Goal: Feedback & Contribution: Leave review/rating

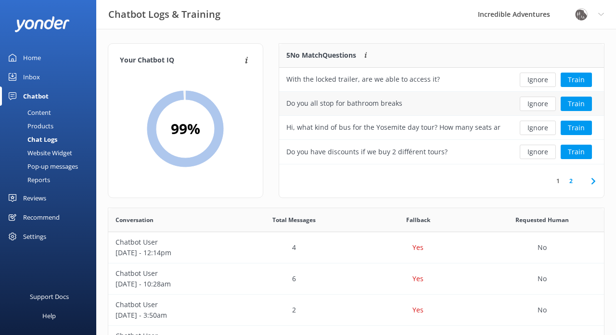
scroll to position [337, 496]
drag, startPoint x: 0, startPoint y: 0, endPoint x: 344, endPoint y: 99, distance: 357.9
click at [344, 99] on div "Do you all stop for bathroom breaks" at bounding box center [344, 103] width 116 height 11
click at [581, 102] on button "Train" at bounding box center [576, 104] width 31 height 14
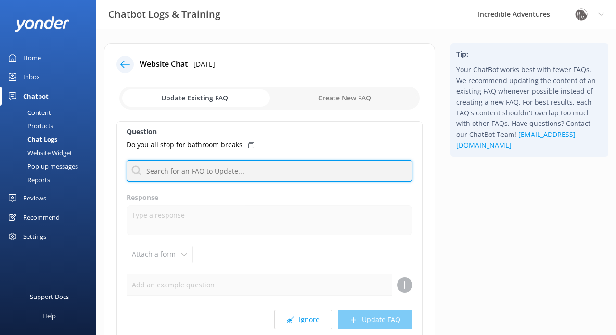
click at [221, 174] on input "text" at bounding box center [270, 171] width 286 height 22
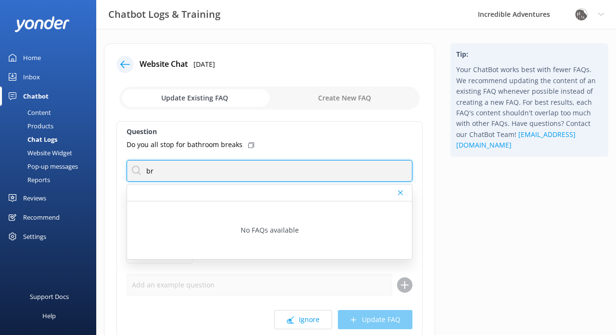
type input "b"
type input "bathroom"
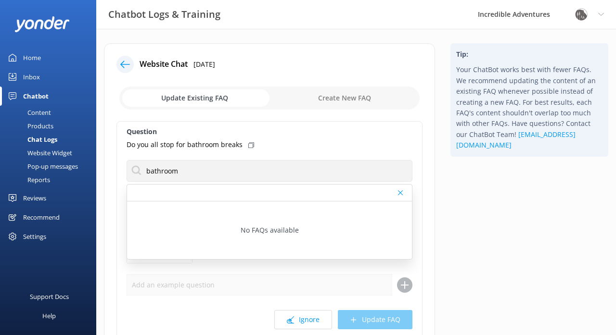
click at [402, 193] on icon at bounding box center [400, 193] width 5 height 6
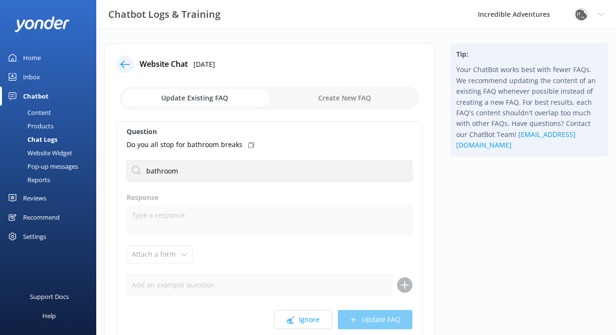
click at [250, 144] on use at bounding box center [251, 145] width 6 height 6
click at [128, 62] on icon at bounding box center [125, 65] width 10 height 10
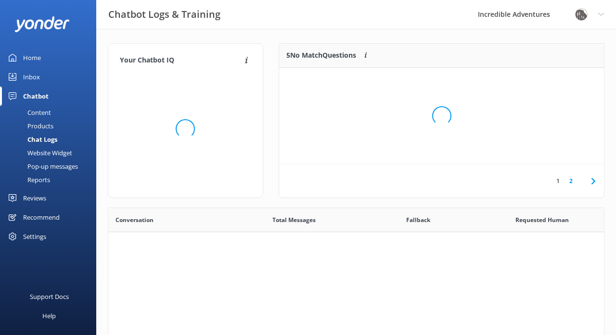
scroll to position [0, 0]
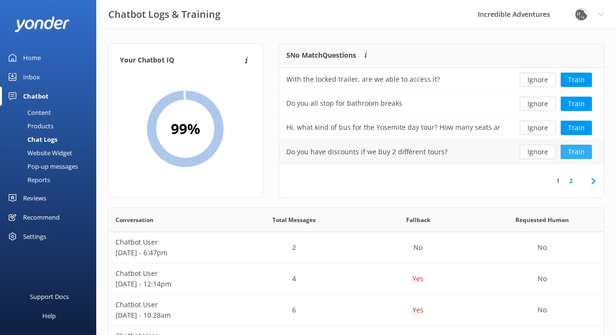
click at [575, 149] on button "Train" at bounding box center [576, 152] width 31 height 14
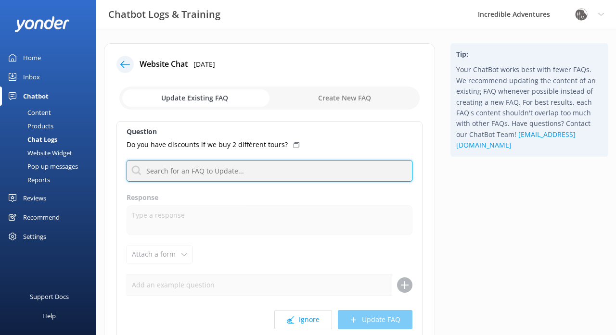
click at [193, 174] on input "text" at bounding box center [270, 171] width 286 height 22
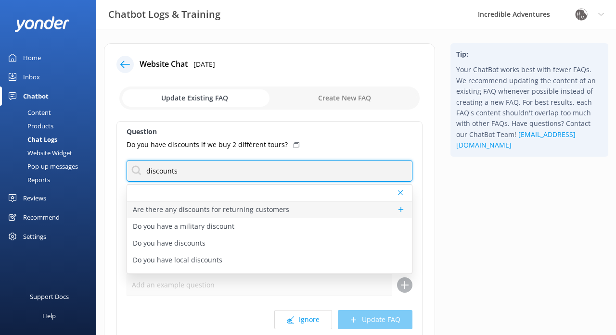
type input "discounts"
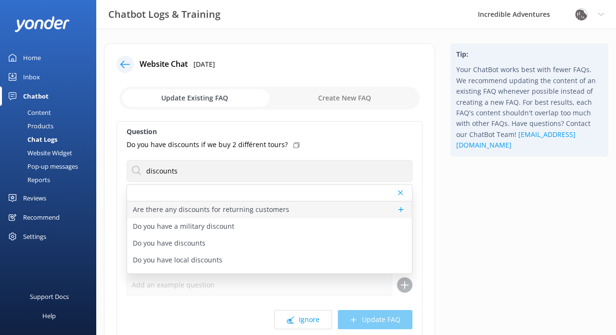
click at [191, 209] on p "Are there any discounts for returning customers" at bounding box center [211, 209] width 156 height 11
type textarea "We do not have specific discounts for returning customers. However, we may be a…"
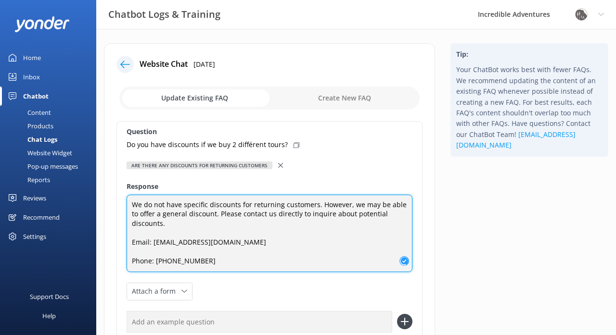
drag, startPoint x: 204, startPoint y: 251, endPoint x: 130, endPoint y: 201, distance: 89.7
click at [130, 201] on textarea "We do not have specific discounts for returning customers. However, we may be a…" at bounding box center [270, 233] width 286 height 77
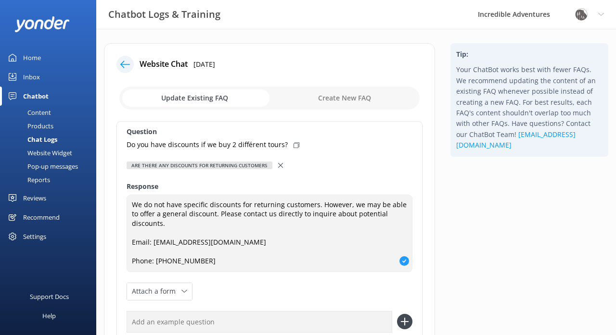
click at [283, 165] on icon at bounding box center [280, 165] width 5 height 5
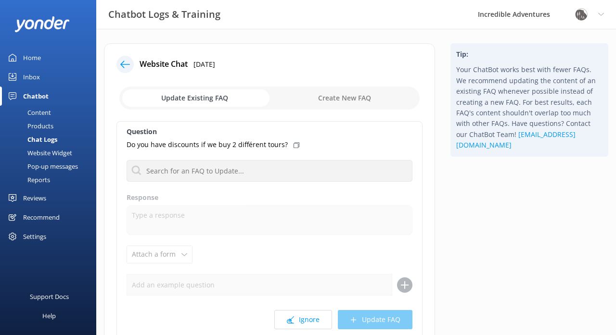
click at [355, 99] on input "checkbox" at bounding box center [269, 98] width 300 height 23
checkbox input "true"
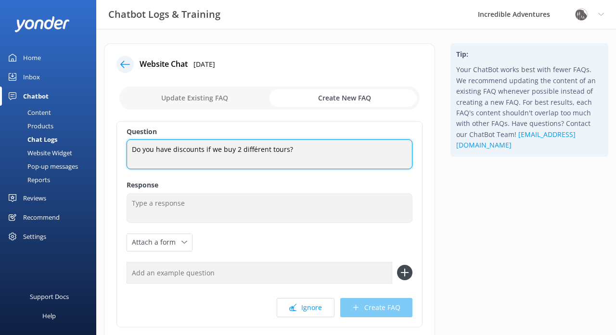
click at [255, 150] on textarea "Do you have discounts if we buy 2 différent tours?" at bounding box center [270, 155] width 286 height 30
type textarea "Do you have discounts if we buy 2 different tours?"
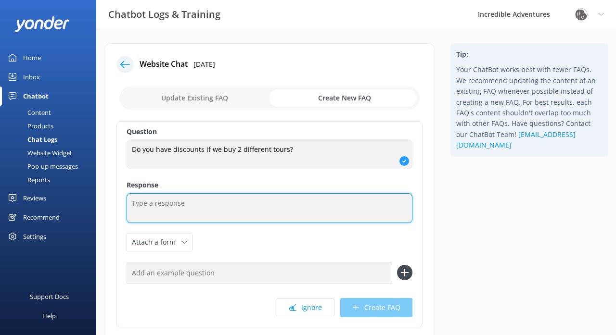
click at [188, 205] on textarea at bounding box center [270, 208] width 286 height 30
paste textarea "We do not have specific discounts for returning customers. However, we may be a…"
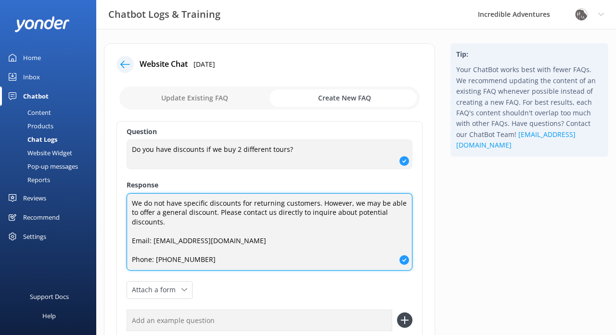
drag, startPoint x: 315, startPoint y: 202, endPoint x: 251, endPoint y: 204, distance: 64.0
click at [251, 204] on textarea "We do not have specific discounts for returning customers. However, we may be a…" at bounding box center [270, 231] width 286 height 77
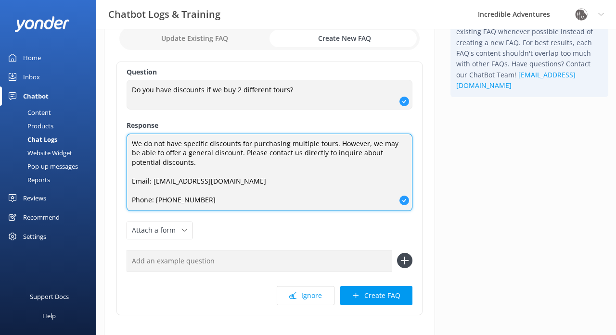
scroll to position [62, 0]
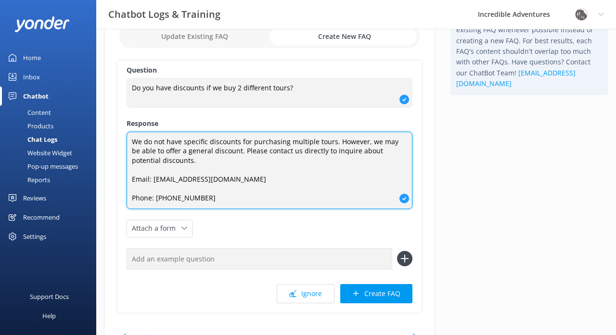
type textarea "We do not have specific discounts for purchasing multiple tours. However, we ma…"
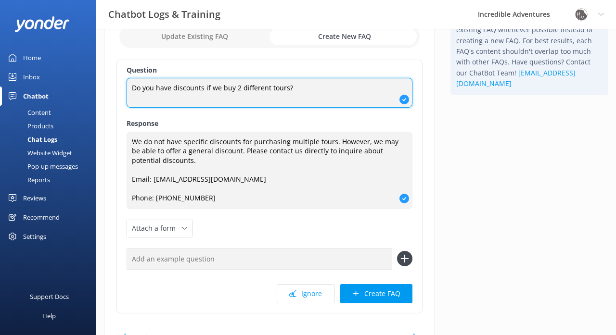
click at [237, 89] on textarea "Do you have discounts if we buy 2 different tours?" at bounding box center [270, 93] width 286 height 30
type textarea "Do you have discounts if we buy two different tours?"
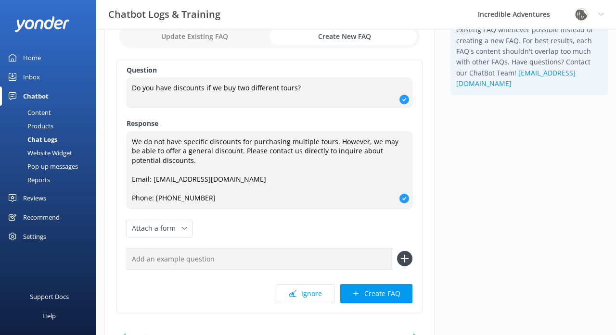
click at [176, 263] on input "text" at bounding box center [260, 259] width 266 height 22
click at [400, 253] on icon at bounding box center [404, 258] width 15 height 15
click at [264, 257] on input "text" at bounding box center [260, 259] width 266 height 22
paste input "Do you have discounts if we buy two different tours?"
drag, startPoint x: 234, startPoint y: 259, endPoint x: 274, endPoint y: 256, distance: 40.0
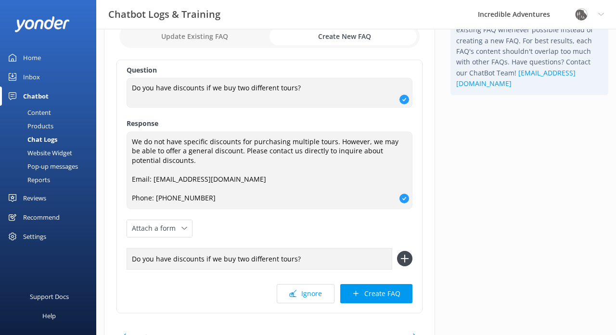
click at [274, 256] on input "Do you have discounts if we buy two different tours?" at bounding box center [260, 259] width 266 height 22
click at [342, 257] on input "Do you have discounts if we buy multiple tours?" at bounding box center [260, 259] width 266 height 22
type input "Do you have discounts if we buy multiple tours"
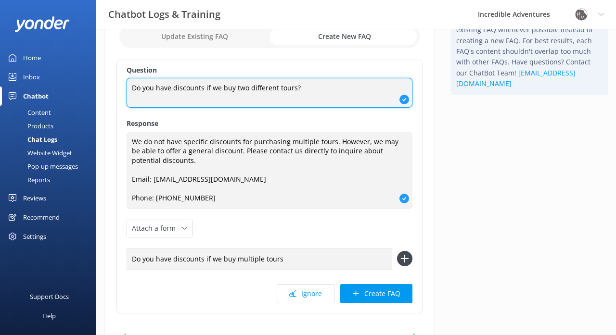
click at [313, 89] on textarea "Do you have discounts if we buy two different tours?" at bounding box center [270, 93] width 286 height 30
type textarea "Do you have discounts if we buy two different tours"
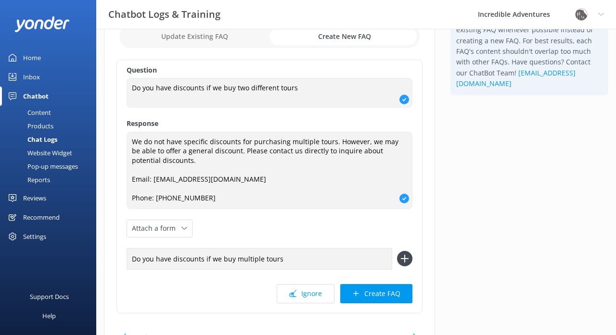
click at [406, 255] on icon at bounding box center [404, 258] width 15 height 15
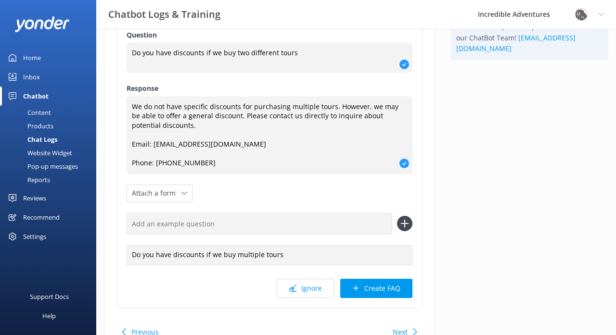
scroll to position [98, 0]
click at [335, 221] on input "text" at bounding box center [260, 223] width 266 height 22
click at [316, 252] on div "Do you have discounts if we buy multiple tours" at bounding box center [270, 254] width 286 height 20
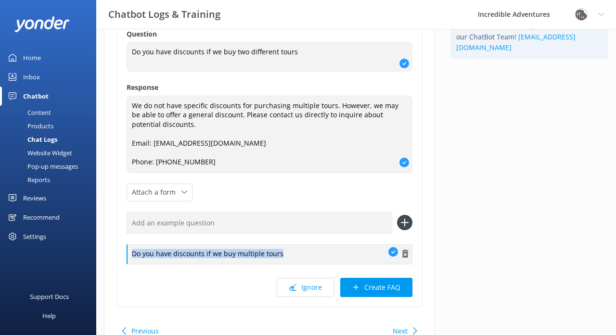
copy div "Do you have discounts if we buy multiple tours"
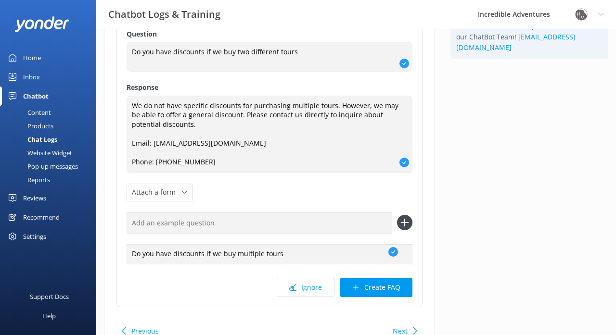
click at [263, 219] on input "text" at bounding box center [260, 223] width 266 height 22
paste input "Do you have discounts if we buy multiple tours"
click at [240, 222] on input "Do you have discounts if we buy multiple tours" at bounding box center [260, 223] width 266 height 22
click at [309, 221] on input "Do you have discounts if we buy more than one tours" at bounding box center [260, 223] width 266 height 22
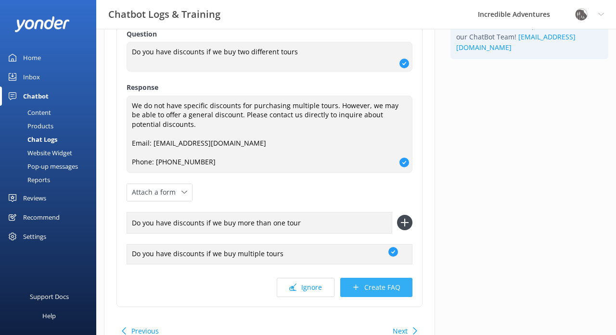
type input "Do you have discounts if we buy more than one tour"
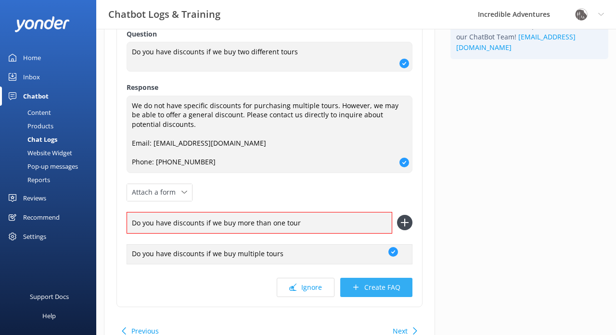
click at [365, 288] on button "Create FAQ" at bounding box center [376, 287] width 72 height 19
click at [407, 222] on icon at bounding box center [404, 222] width 15 height 15
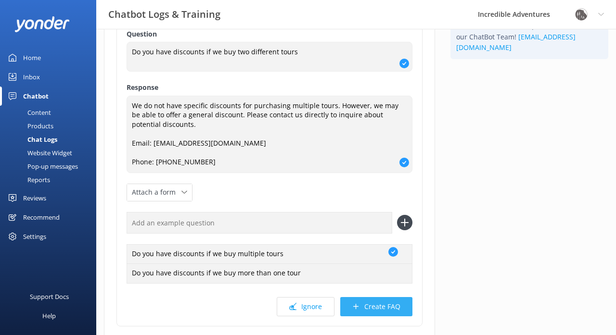
click at [383, 301] on button "Create FAQ" at bounding box center [376, 306] width 72 height 19
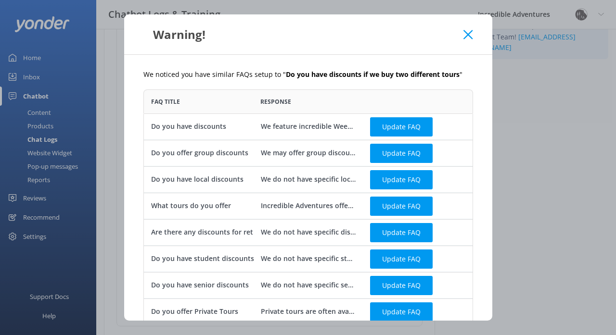
scroll to position [0, 0]
click at [466, 31] on icon at bounding box center [467, 35] width 9 height 10
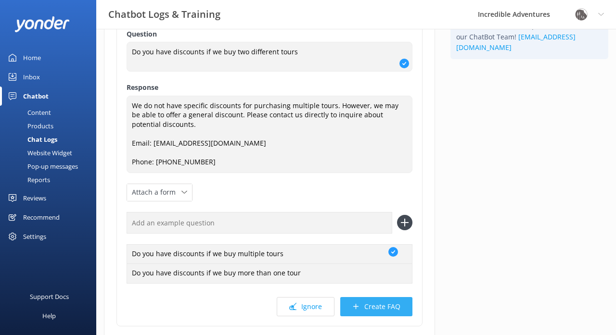
click at [381, 301] on button "Create FAQ" at bounding box center [376, 306] width 72 height 19
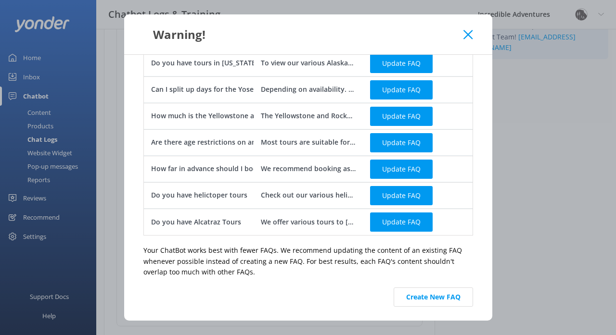
scroll to position [286, 0]
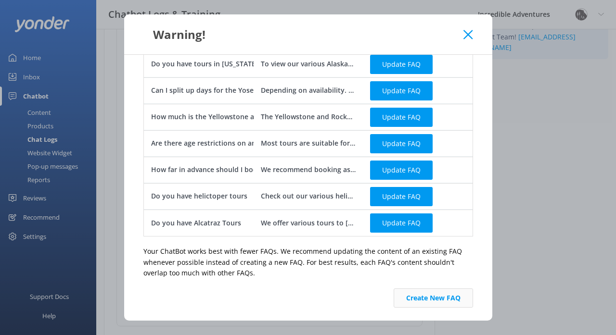
click at [422, 295] on button "Create New FAQ" at bounding box center [433, 298] width 79 height 19
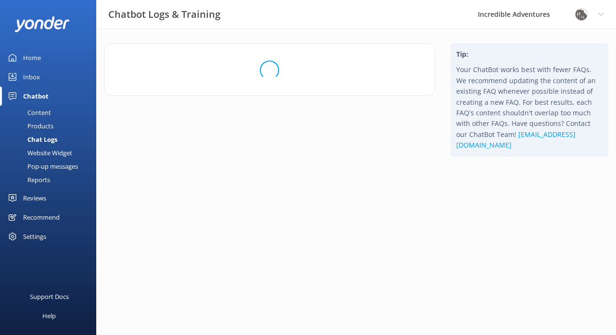
scroll to position [0, 0]
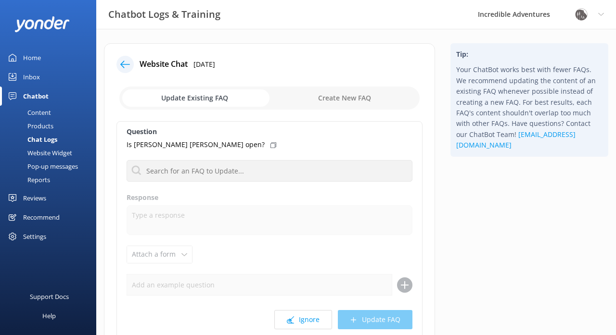
click at [127, 63] on icon at bounding box center [125, 65] width 10 height 10
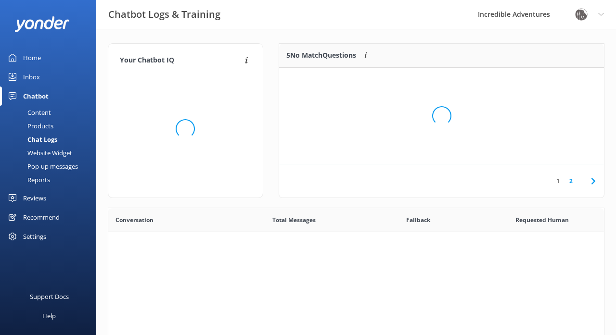
scroll to position [337, 496]
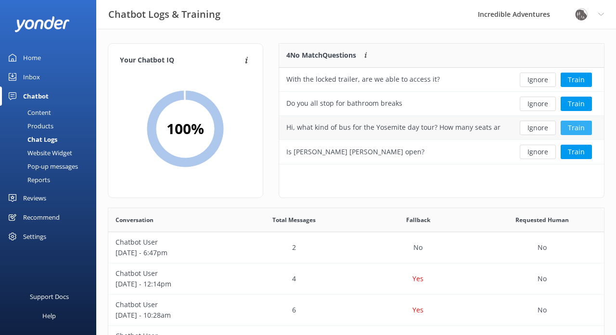
click at [576, 129] on button "Train" at bounding box center [576, 128] width 31 height 14
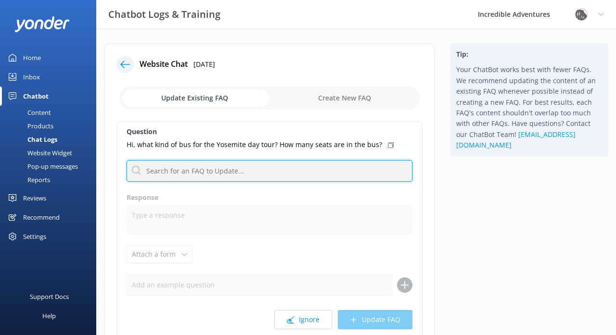
click at [293, 174] on input "text" at bounding box center [270, 171] width 286 height 22
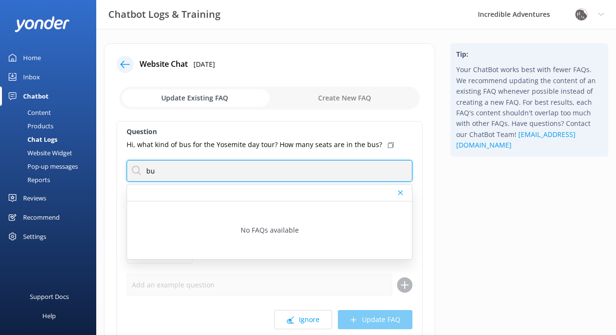
type input "b"
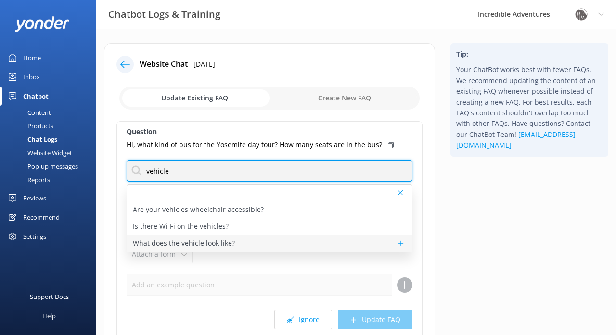
type input "vehicle"
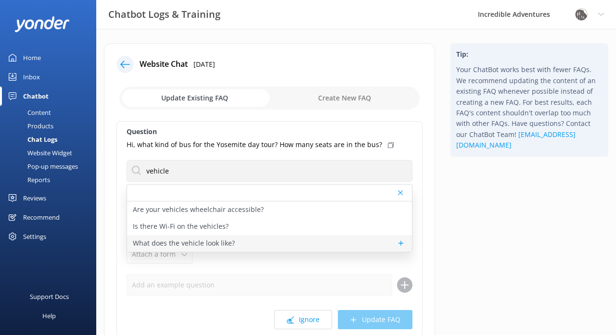
click at [230, 244] on p "What does the vehicle look like?" at bounding box center [184, 243] width 102 height 11
type textarea "Our vehicle sizes are dependent on the tour size, but all of our vehicles have …"
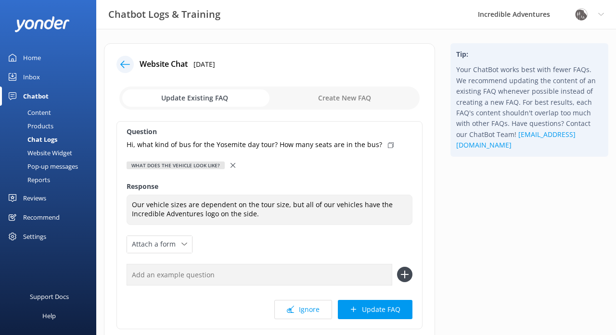
click at [235, 163] on icon at bounding box center [232, 165] width 5 height 5
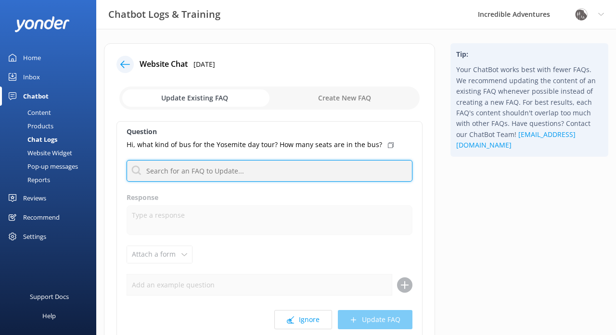
click at [228, 174] on input "text" at bounding box center [270, 171] width 286 height 22
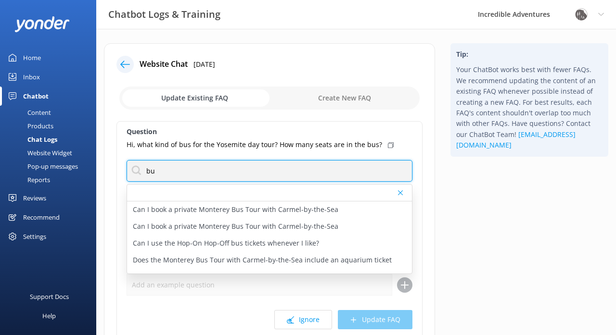
type input "b"
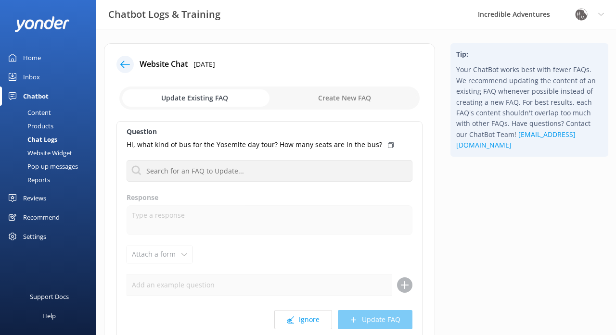
click at [126, 64] on icon at bounding box center [125, 65] width 10 height 10
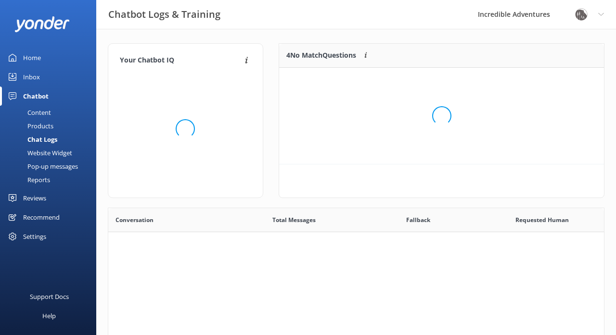
scroll to position [337, 496]
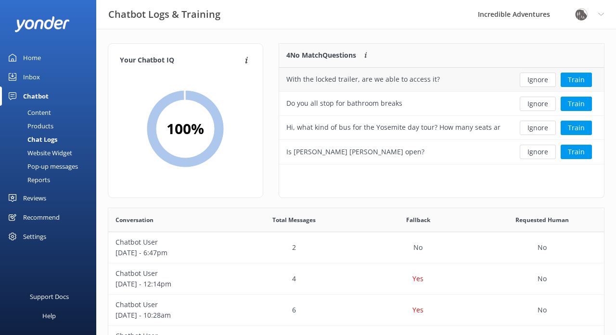
click at [479, 79] on div "With the locked trailer, are we able to access it?" at bounding box center [393, 80] width 229 height 24
click at [574, 82] on button "Train" at bounding box center [576, 80] width 31 height 14
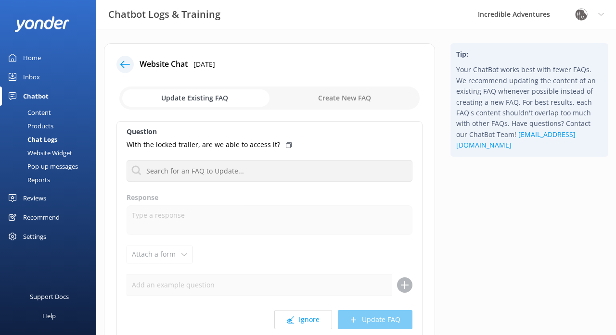
click at [124, 65] on icon at bounding box center [125, 65] width 10 height 10
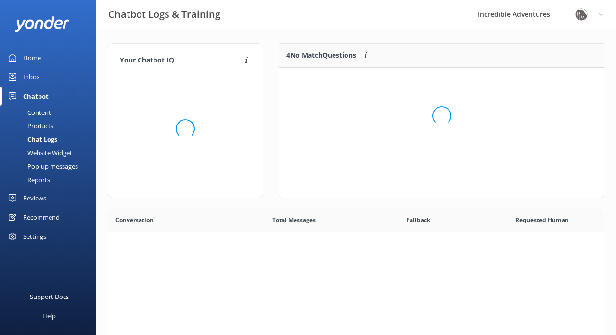
scroll to position [337, 496]
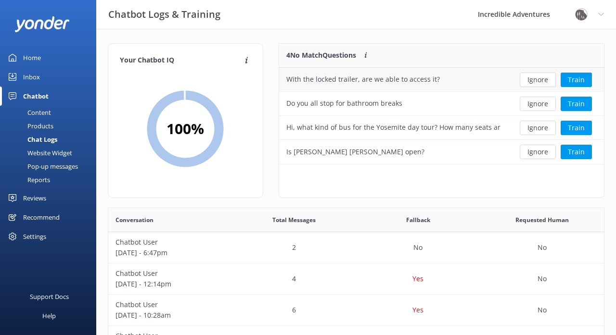
click at [571, 104] on button "Train" at bounding box center [576, 104] width 31 height 14
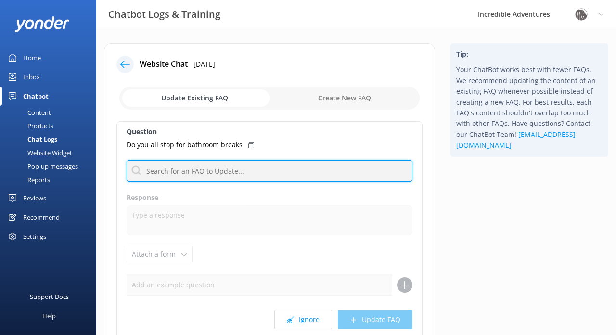
click at [218, 175] on input "text" at bounding box center [270, 171] width 286 height 22
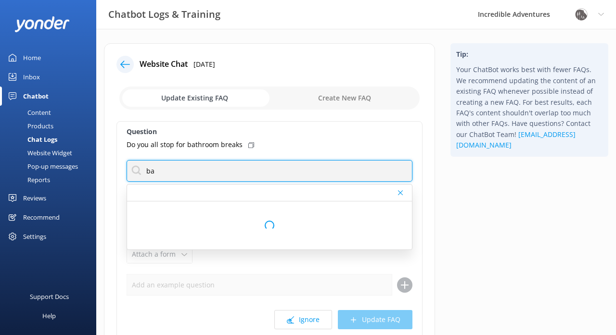
type input "b"
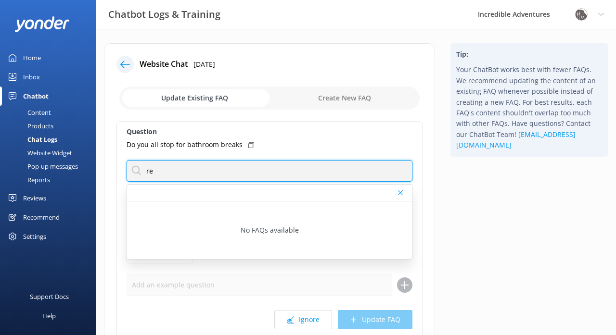
type input "r"
type input "breaks"
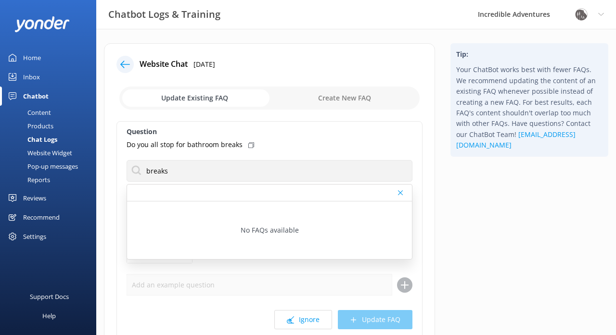
click at [339, 96] on input "checkbox" at bounding box center [269, 98] width 300 height 23
checkbox input "true"
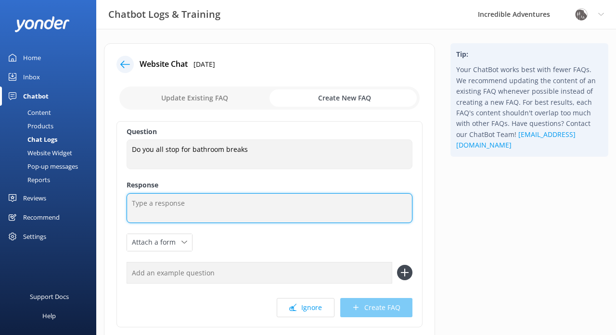
click at [167, 204] on textarea at bounding box center [270, 208] width 286 height 30
paste textarea "YES, we do periodically stop for bathroom breaks."
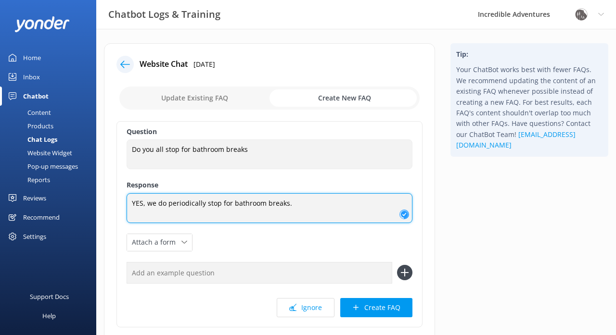
click at [137, 205] on textarea "YES, we do periodically stop for bathroom breaks." at bounding box center [270, 208] width 286 height 30
type textarea "Yes, we do periodically stop for bathroom breaks."
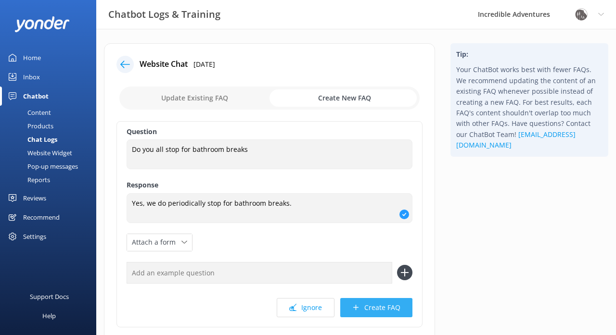
click at [373, 308] on button "Create FAQ" at bounding box center [376, 307] width 72 height 19
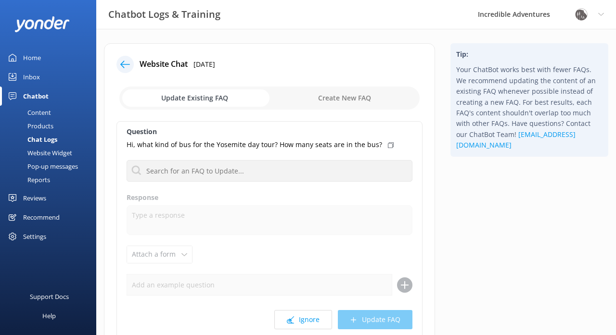
click at [125, 59] on div at bounding box center [124, 64] width 17 height 17
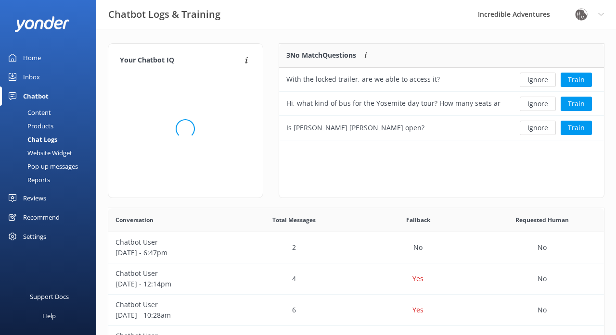
scroll to position [97, 325]
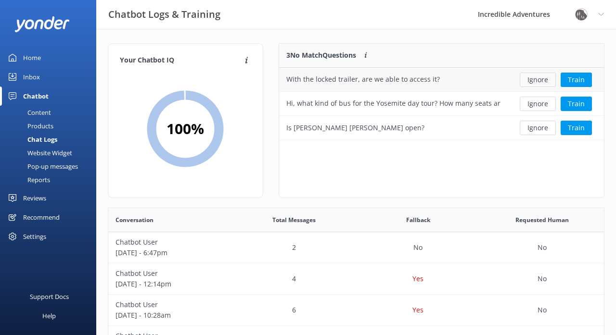
click at [536, 77] on button "Ignore" at bounding box center [538, 80] width 36 height 14
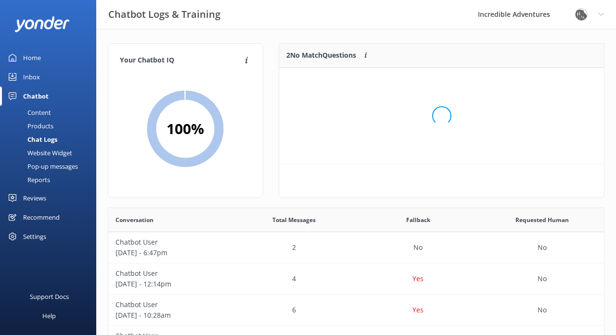
scroll to position [73, 325]
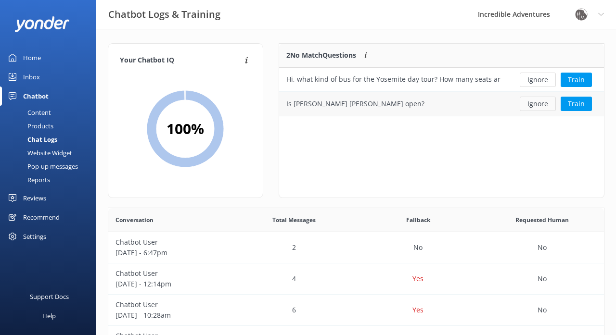
click at [537, 105] on button "Ignore" at bounding box center [538, 104] width 36 height 14
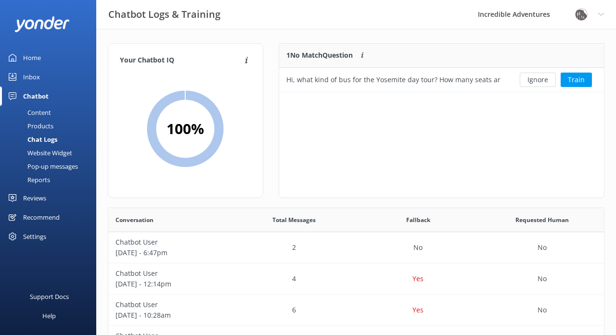
scroll to position [0, 0]
click at [38, 113] on div "Content" at bounding box center [28, 112] width 45 height 13
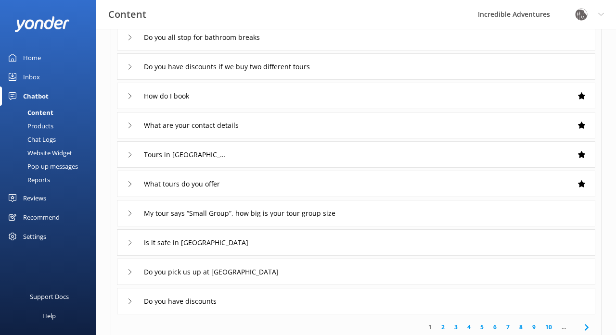
scroll to position [103, 0]
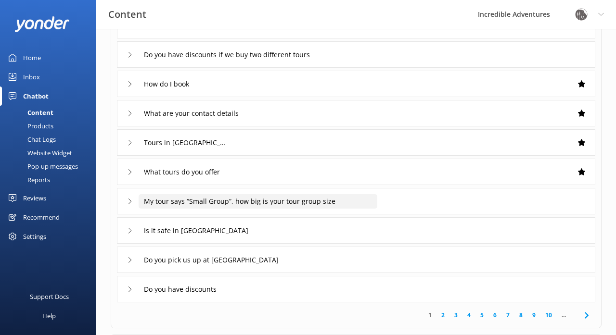
click at [321, 197] on input "My tour says “Small Group”, how big is your tour group size" at bounding box center [258, 201] width 239 height 14
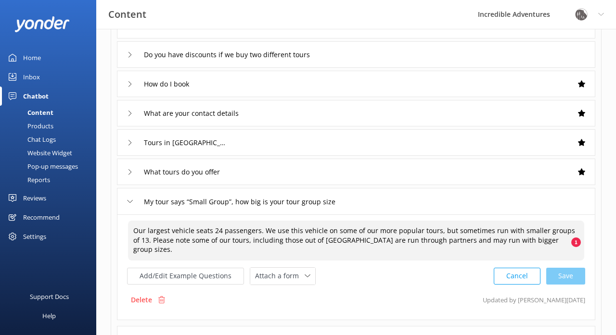
drag, startPoint x: 554, startPoint y: 241, endPoint x: 131, endPoint y: 225, distance: 423.2
click at [131, 225] on textarea "Our largest vehicle seats 24 passengers. We use this vehicle on some of our mor…" at bounding box center [356, 241] width 456 height 40
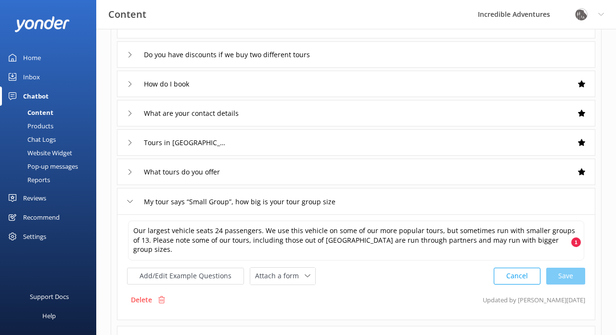
click at [40, 94] on div "Chatbot" at bounding box center [36, 96] width 26 height 19
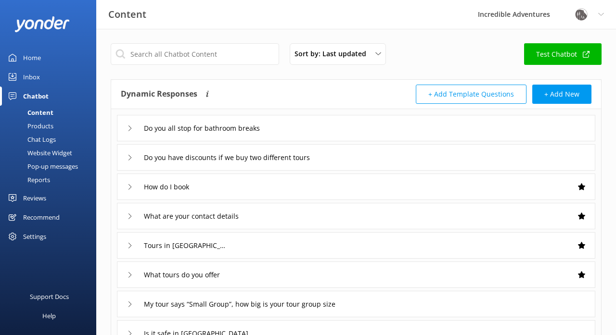
click at [44, 137] on div "Chat Logs" at bounding box center [31, 139] width 50 height 13
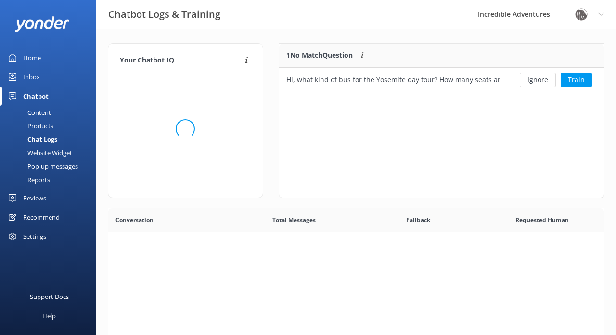
scroll to position [49, 325]
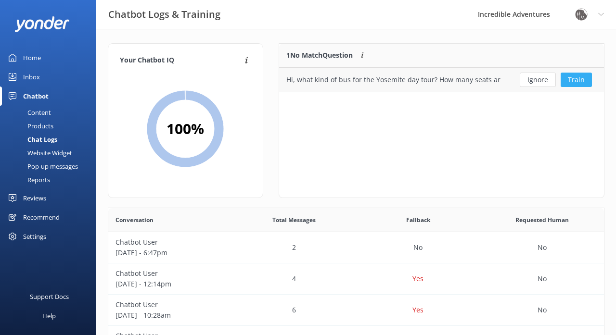
click at [580, 77] on button "Train" at bounding box center [576, 80] width 31 height 14
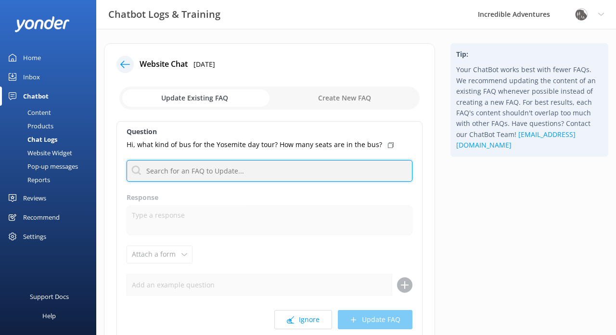
click at [181, 172] on input "text" at bounding box center [270, 171] width 286 height 22
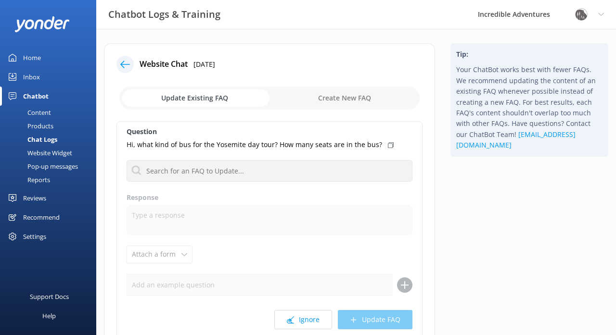
click at [43, 113] on div "Content" at bounding box center [28, 112] width 45 height 13
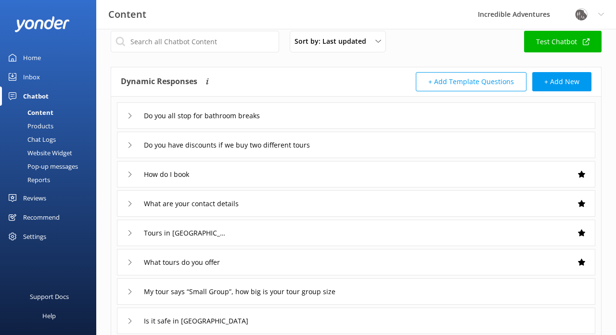
scroll to position [14, 0]
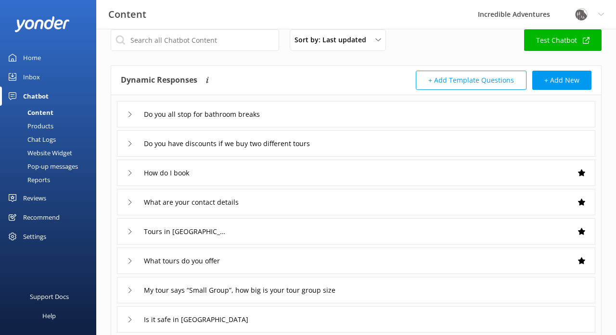
click at [44, 140] on div "Chat Logs" at bounding box center [31, 139] width 50 height 13
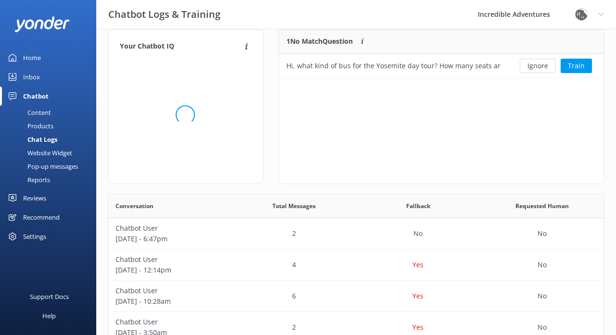
scroll to position [49, 325]
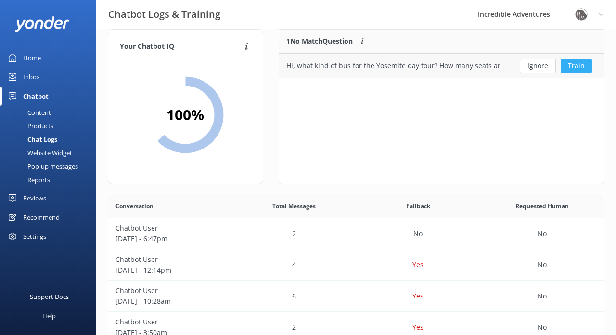
click at [573, 66] on button "Train" at bounding box center [576, 66] width 31 height 14
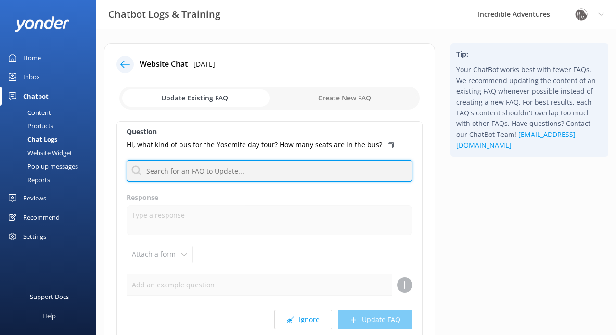
click at [188, 172] on input "text" at bounding box center [270, 171] width 286 height 22
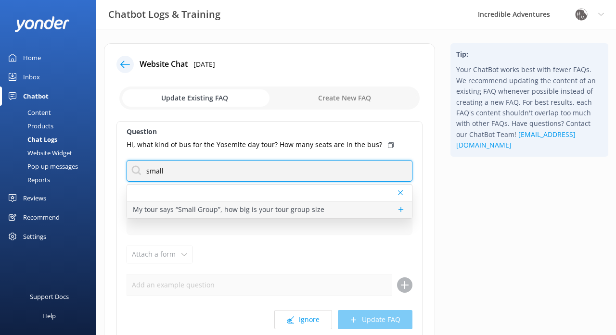
type input "small"
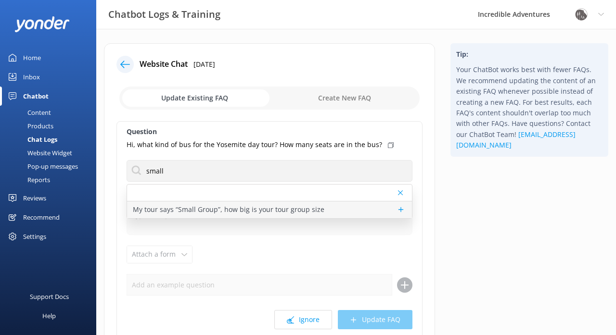
click at [165, 211] on p "My tour says “Small Group”, how big is your tour group size" at bounding box center [228, 209] width 191 height 11
type textarea "Our largest vehicle seats 24 passengers. We use this vehicle on some of our mor…"
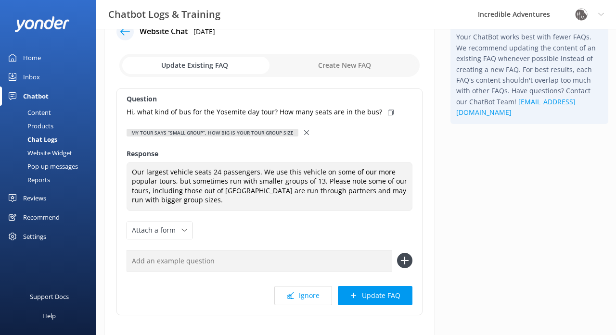
scroll to position [33, 0]
click at [367, 294] on button "Update FAQ" at bounding box center [375, 295] width 75 height 19
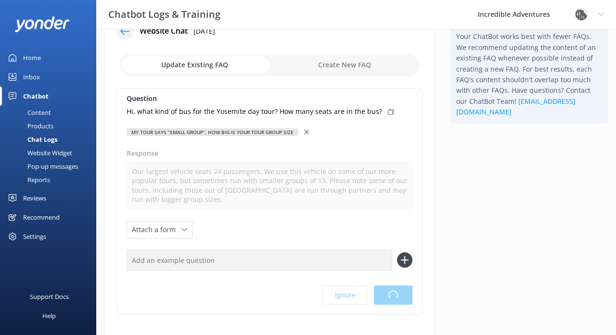
scroll to position [0, 0]
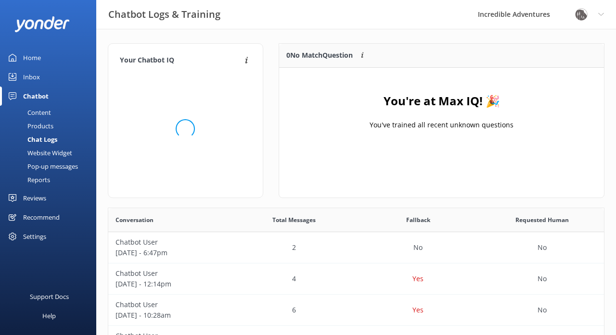
scroll to position [120, 325]
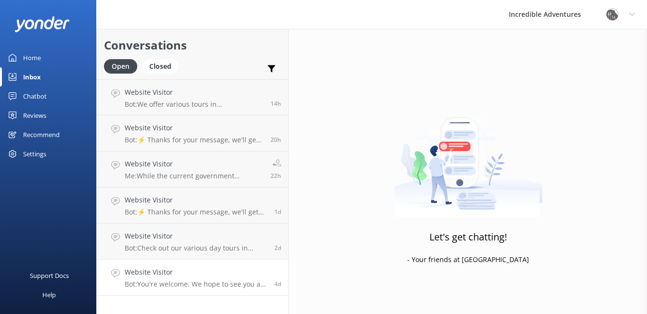
click at [166, 286] on p "Bot: You're welcome. We hope to see you at Incredible Adventures soon!" at bounding box center [196, 284] width 142 height 9
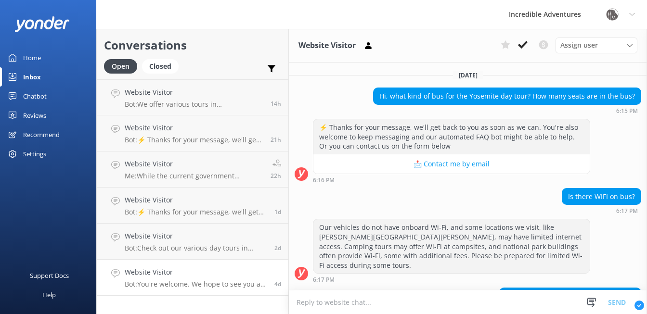
click at [238, 281] on p "Bot: You're welcome. We hope to see you at Incredible Adventures soon!" at bounding box center [196, 284] width 142 height 9
click at [523, 43] on icon at bounding box center [523, 45] width 10 height 10
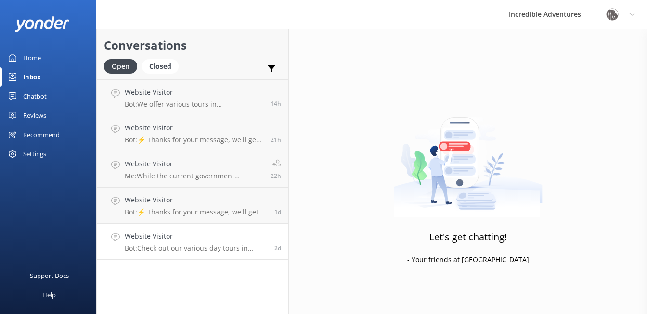
click at [214, 240] on h4 "Website Visitor" at bounding box center [196, 236] width 142 height 11
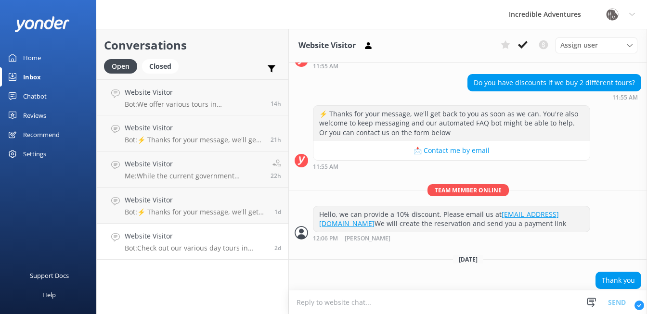
drag, startPoint x: 371, startPoint y: 178, endPoint x: 383, endPoint y: 178, distance: 12.0
click at [383, 178] on div "Thursday, 9th October Hey there 👋 I'm a virtual assistant for Incredible Advent…" at bounding box center [468, 257] width 358 height 607
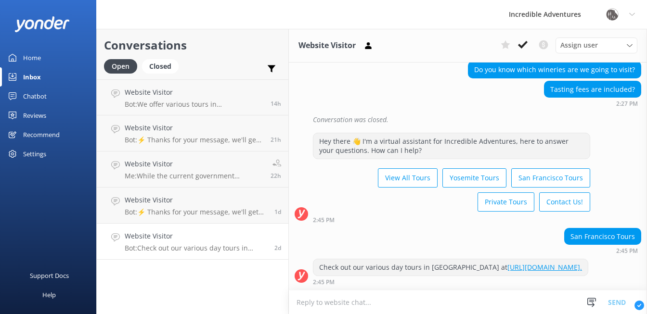
click at [239, 239] on h4 "Website Visitor" at bounding box center [196, 236] width 142 height 11
click at [523, 44] on icon at bounding box center [523, 45] width 10 height 10
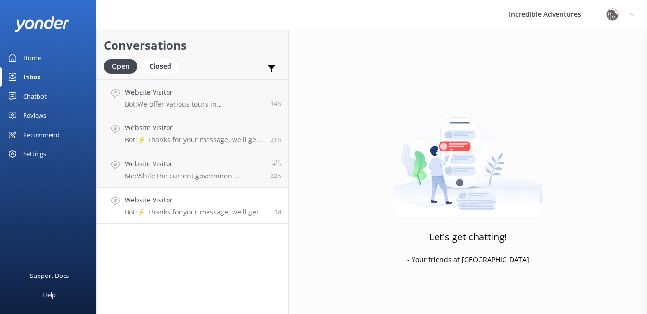
click at [183, 200] on h4 "Website Visitor" at bounding box center [196, 200] width 142 height 11
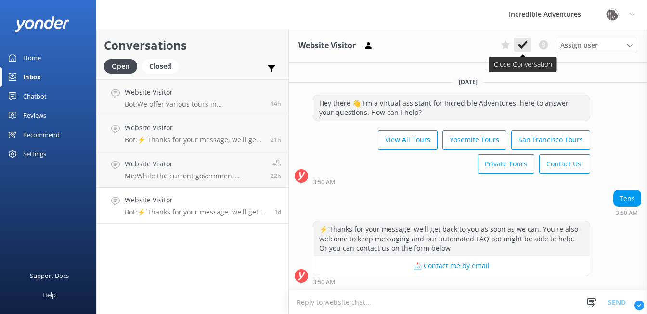
click at [521, 44] on icon at bounding box center [523, 45] width 10 height 10
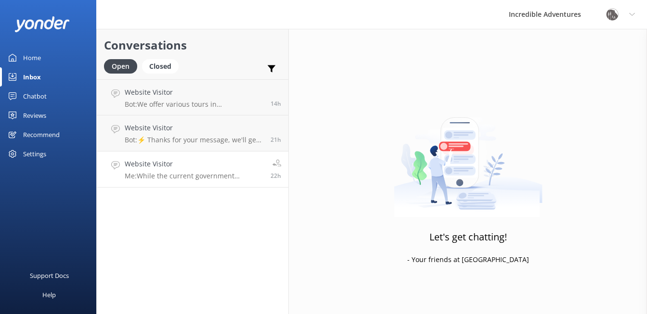
click at [179, 176] on p "Me: While the current government shutdown has temporarily affected access to Mu…" at bounding box center [194, 176] width 139 height 9
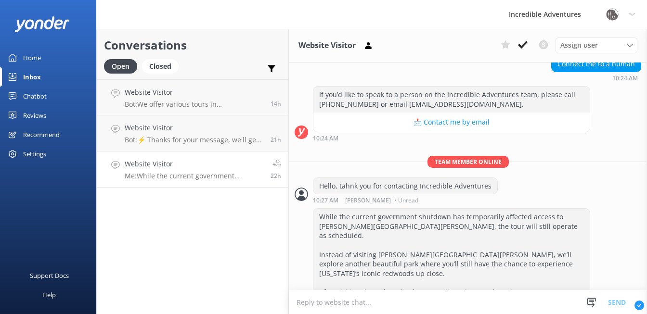
click at [229, 164] on h4 "Website Visitor" at bounding box center [194, 164] width 139 height 11
click at [520, 42] on icon at bounding box center [523, 45] width 10 height 10
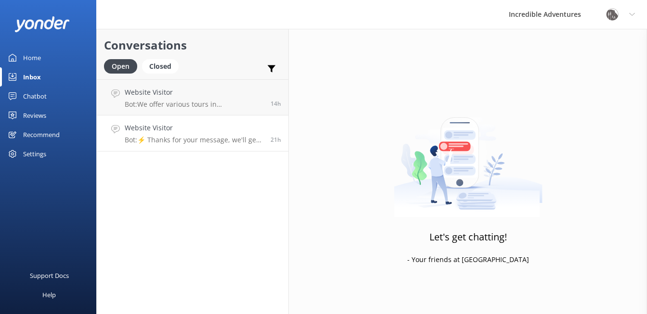
click at [230, 121] on link "Website Visitor Bot: ⚡ Thanks for your message, we'll get back to you as soon a…" at bounding box center [192, 133] width 191 height 36
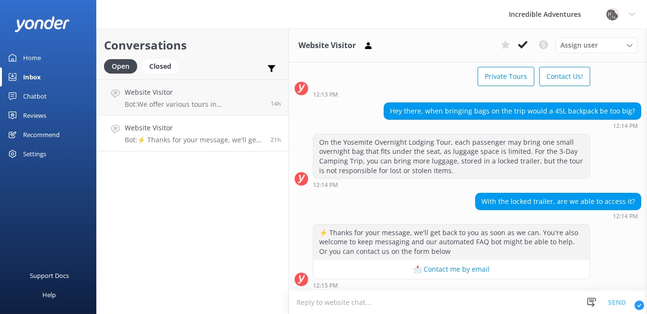
scroll to position [80, 0]
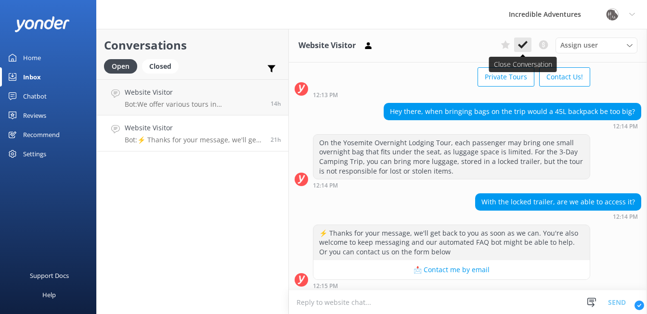
click at [524, 42] on icon at bounding box center [523, 45] width 10 height 10
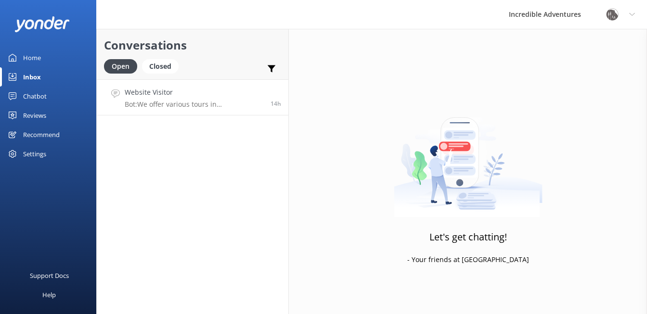
click at [190, 94] on h4 "Website Visitor" at bounding box center [194, 92] width 139 height 11
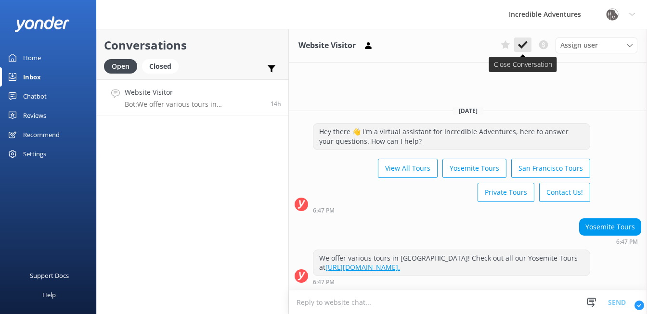
click at [524, 42] on icon at bounding box center [523, 45] width 10 height 10
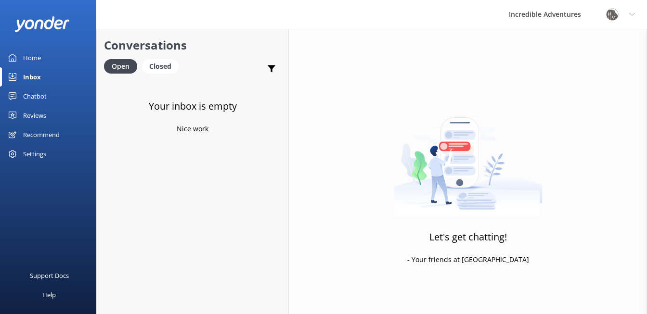
click at [39, 91] on div "Chatbot" at bounding box center [35, 96] width 24 height 19
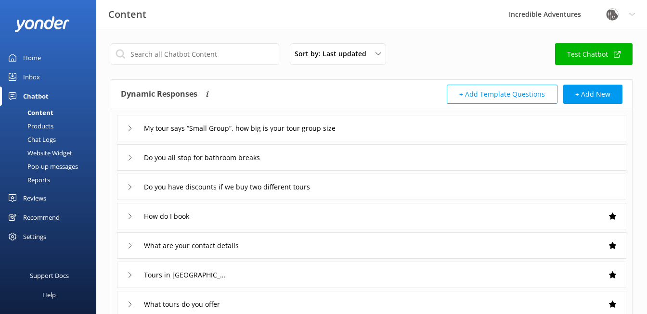
click at [34, 137] on div "Chat Logs" at bounding box center [31, 139] width 50 height 13
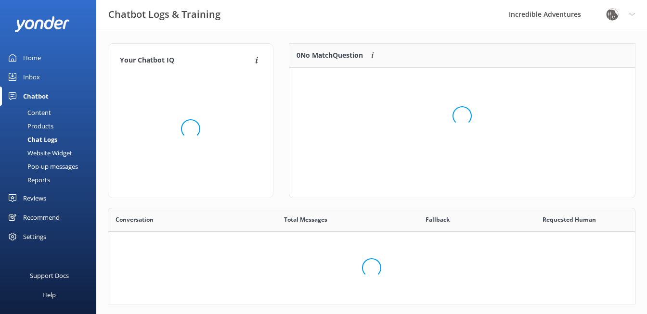
scroll to position [0, 0]
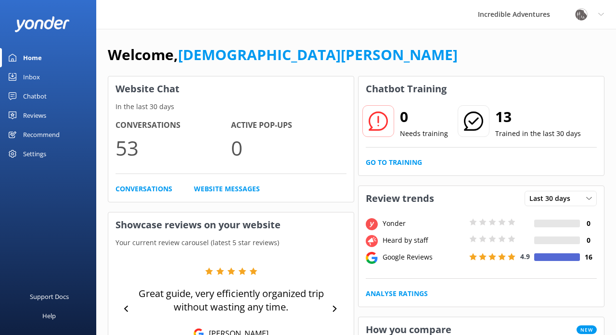
click at [38, 113] on div "Reviews" at bounding box center [34, 115] width 23 height 19
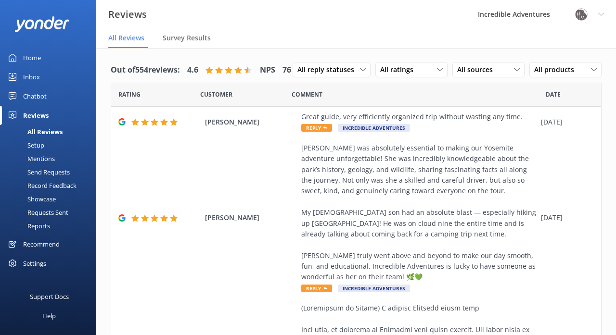
click at [42, 145] on div "Setup" at bounding box center [25, 145] width 38 height 13
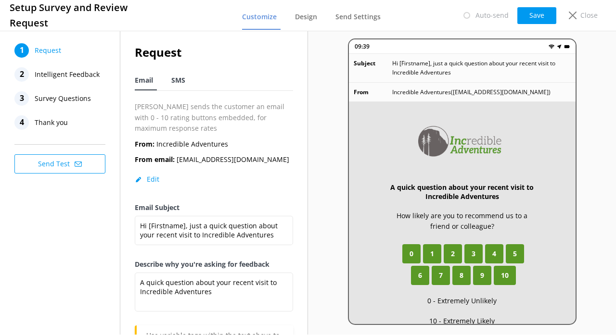
click at [181, 79] on span "SMS" at bounding box center [178, 81] width 14 height 10
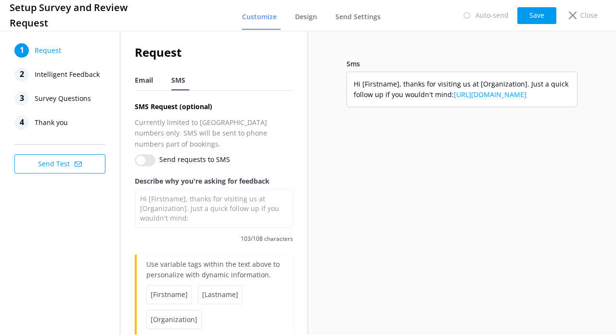
click at [147, 77] on span "Email" at bounding box center [144, 81] width 18 height 10
type textarea "A quick question about your recent visit to Incredible Adventures"
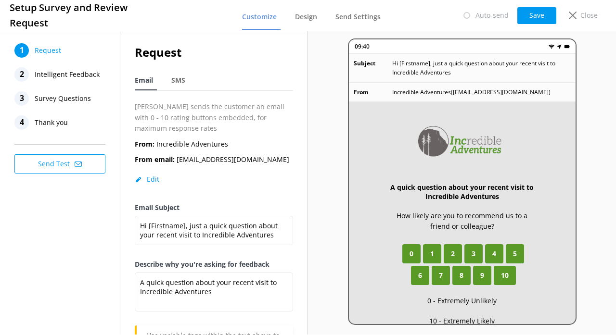
click at [51, 76] on span "Intelligent Feedback" at bounding box center [67, 74] width 65 height 14
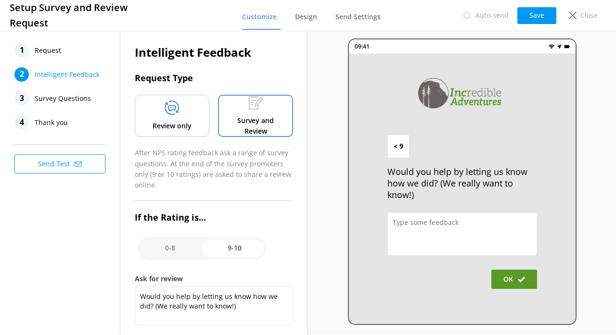
click at [51, 97] on span "Survey Questions" at bounding box center [63, 98] width 56 height 14
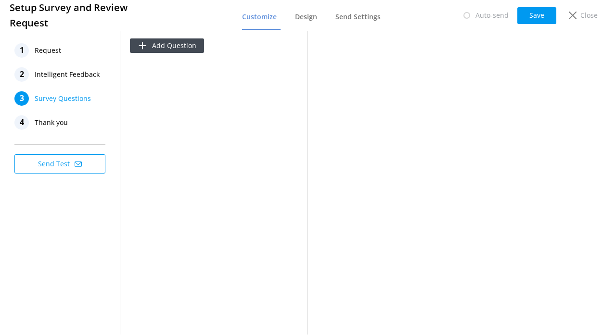
click at [59, 123] on span "Thank you" at bounding box center [51, 122] width 33 height 14
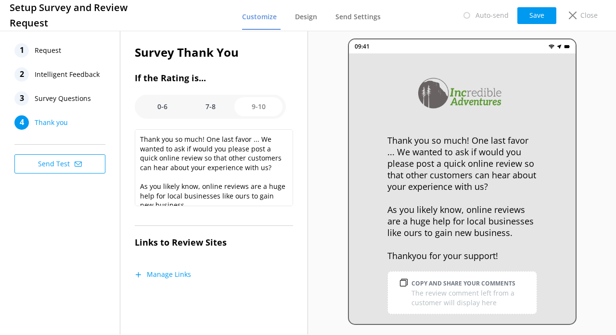
click at [49, 71] on span "Intelligent Feedback" at bounding box center [67, 74] width 65 height 14
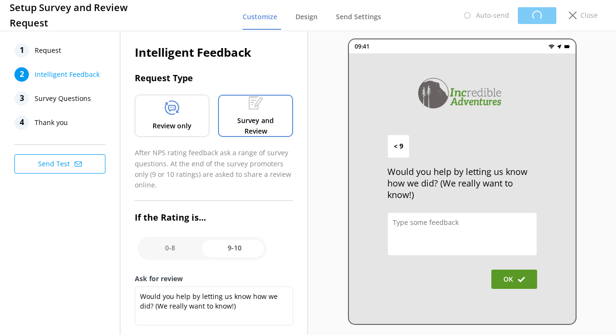
click at [169, 115] on div at bounding box center [172, 110] width 15 height 18
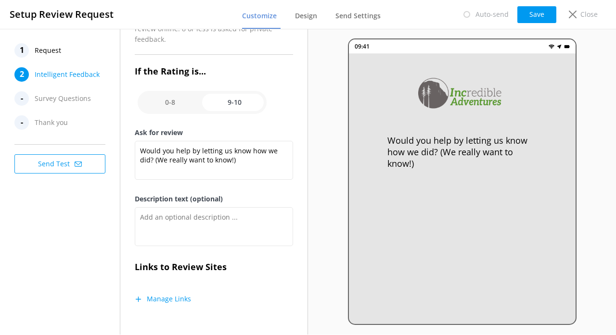
scroll to position [135, 0]
click at [140, 298] on icon at bounding box center [138, 299] width 7 height 7
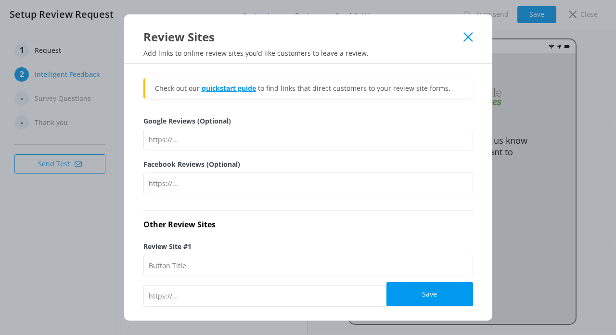
click at [240, 89] on link "quickstart guide" at bounding box center [229, 88] width 54 height 9
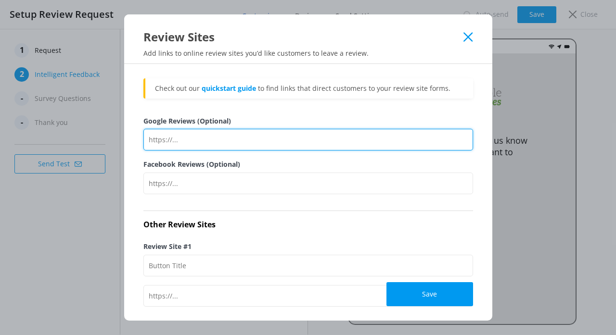
click at [206, 139] on input "Google Reviews (Optional)" at bounding box center [308, 140] width 330 height 22
paste input "https://g.page/r/CXpEI7cjSXsHEBM/review"
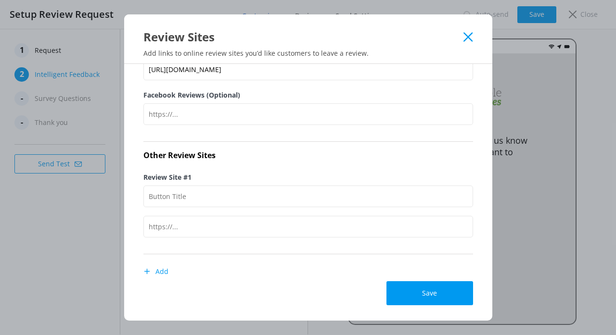
scroll to position [0, 0]
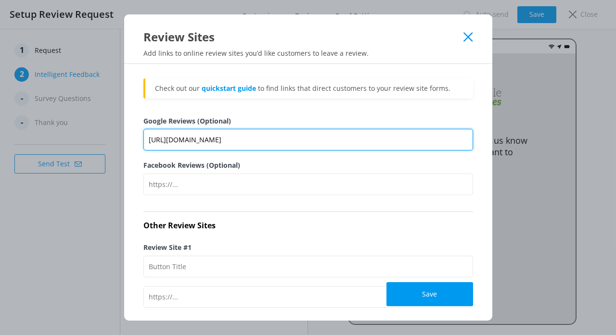
type input "https://g.page/r/CXpEI7cjSXsHEBM/review"
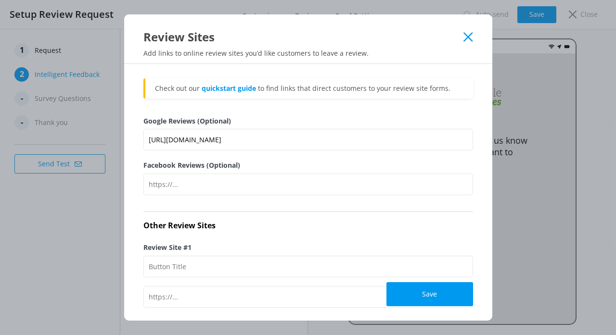
click at [178, 296] on div "Save" at bounding box center [308, 294] width 330 height 24
click at [160, 298] on div "Save" at bounding box center [308, 294] width 330 height 24
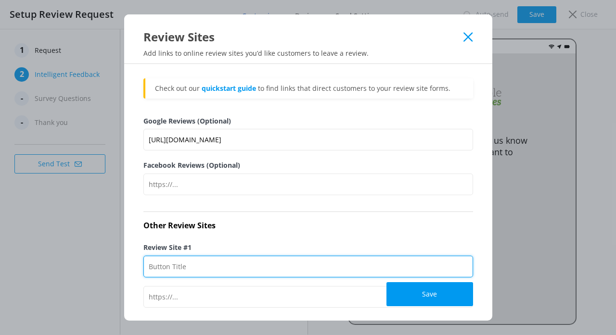
click at [162, 269] on input "Review Site #1" at bounding box center [308, 267] width 330 height 22
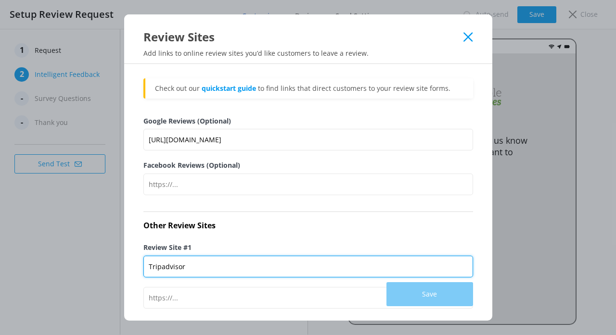
type input "Tripadvisor"
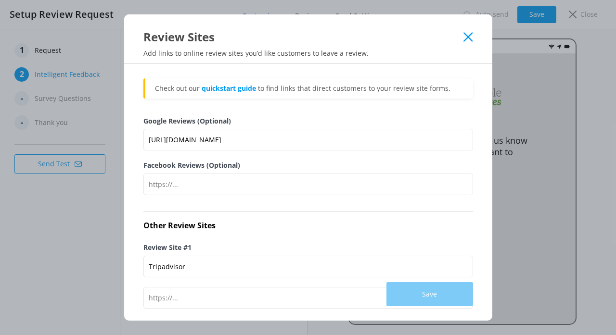
click at [156, 298] on div "Save" at bounding box center [308, 294] width 330 height 24
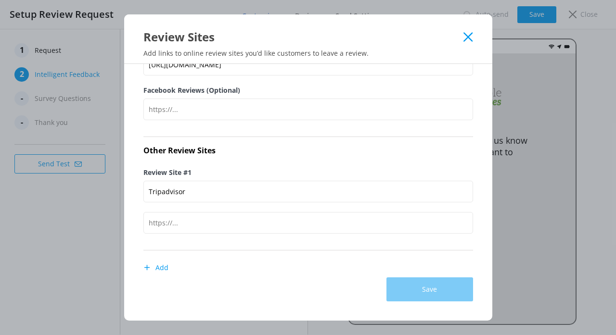
scroll to position [76, 0]
click at [162, 265] on button "Add" at bounding box center [155, 266] width 25 height 19
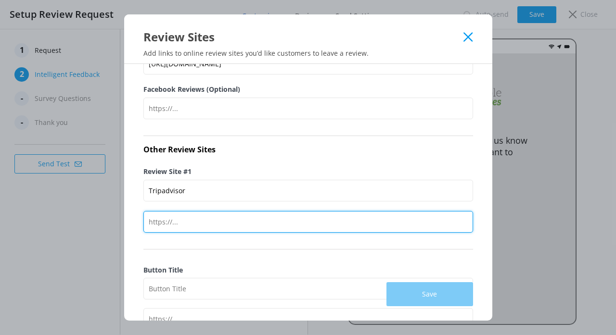
click at [195, 221] on input "text" at bounding box center [308, 222] width 330 height 22
paste input "https://www.tripadvisor.com/UserReviewEdit-g60713-d1174589-Incredible_Adventure…"
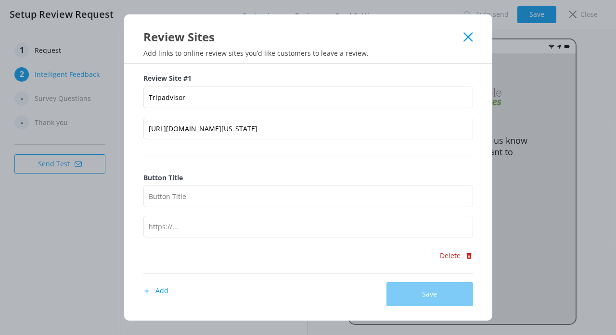
scroll to position [179, 0]
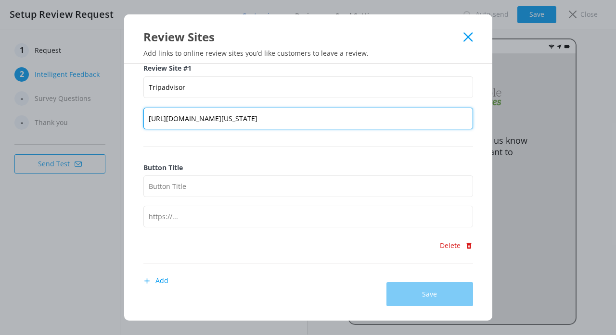
type input "https://www.tripadvisor.com/UserReviewEdit-g60713-d1174589-Incredible_Adventure…"
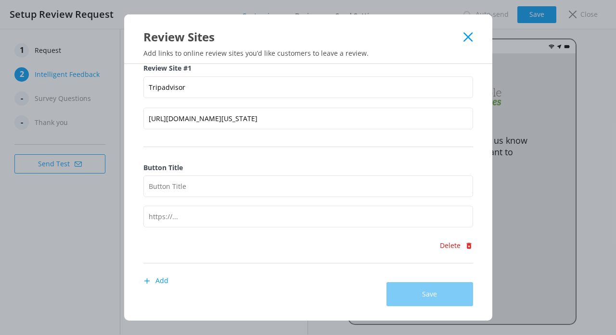
click at [408, 294] on div "Save" at bounding box center [429, 294] width 87 height 24
click at [459, 244] on button "Delete" at bounding box center [456, 245] width 34 height 19
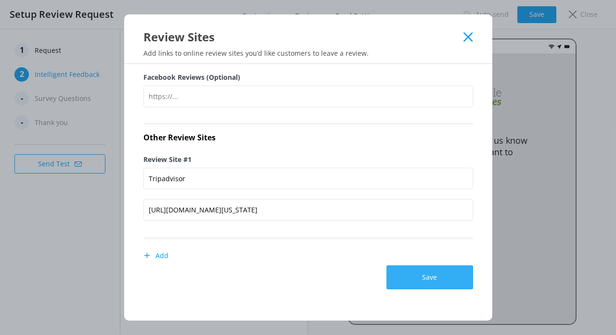
click at [423, 272] on button "Save" at bounding box center [429, 278] width 87 height 24
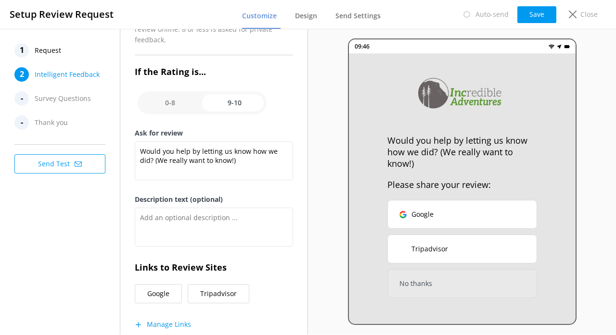
scroll to position [0, 0]
click at [512, 253] on button "Tripadvisor" at bounding box center [462, 249] width 150 height 29
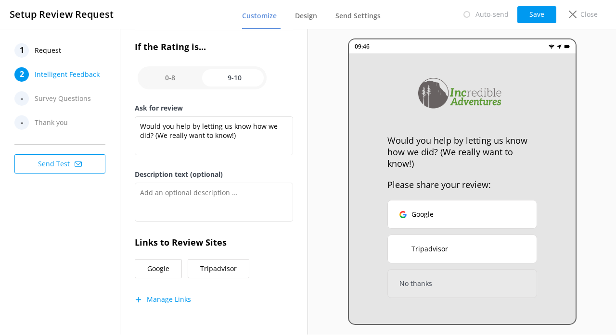
click at [166, 271] on button "Google" at bounding box center [158, 268] width 47 height 19
click at [162, 266] on button "Google" at bounding box center [158, 268] width 47 height 19
click at [213, 266] on button "Tripadvisor" at bounding box center [219, 268] width 62 height 19
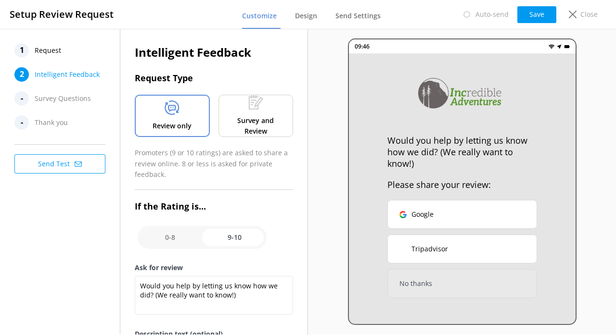
click at [178, 119] on div "Review only" at bounding box center [172, 116] width 75 height 42
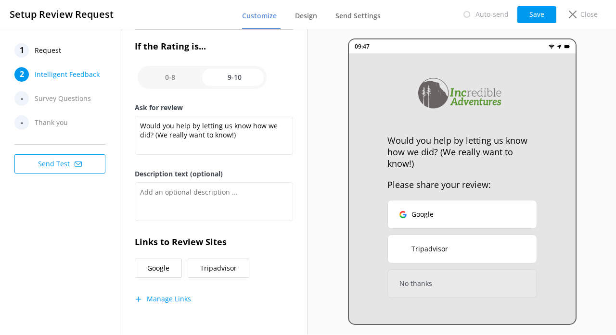
scroll to position [160, 0]
click at [181, 296] on button "Manage Links" at bounding box center [163, 300] width 56 height 10
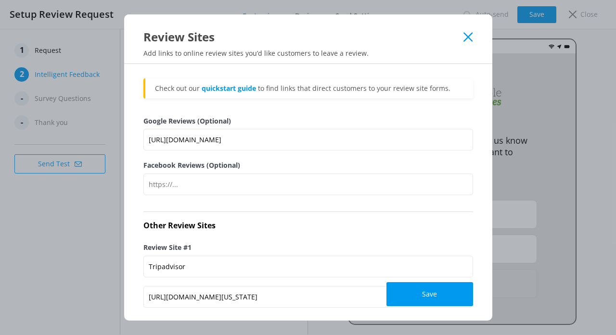
scroll to position [0, 0]
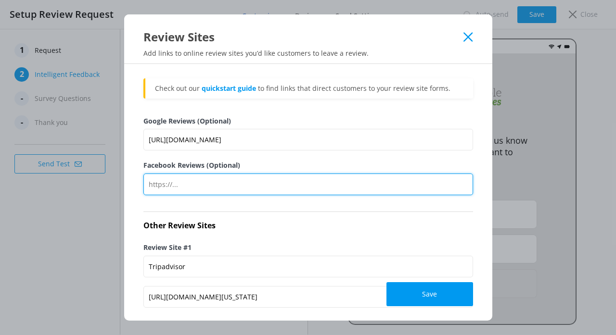
click at [165, 177] on input "Facebook Reviews (Optional)" at bounding box center [308, 185] width 330 height 22
paste input "https://www.facebook.com/login/?next=https%3A%2F%2Fwww.facebook.com%2FYourFaceb…"
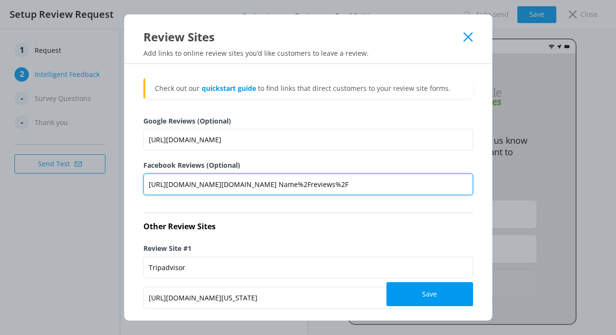
drag, startPoint x: 417, startPoint y: 182, endPoint x: 325, endPoint y: 185, distance: 91.9
click at [325, 185] on input "https://www.facebook.com/login/?next=https%3A%2F%2Fwww.facebook.com%2FYourFaceb…" at bounding box center [308, 185] width 330 height 22
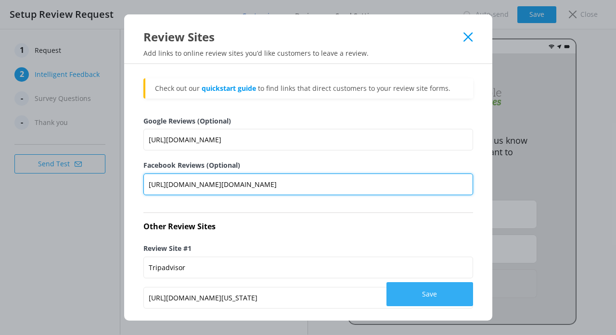
type input "https://www.facebook.com/login/?next=https%3A%2F%2Fwww.facebook.com%2Fincredibl…"
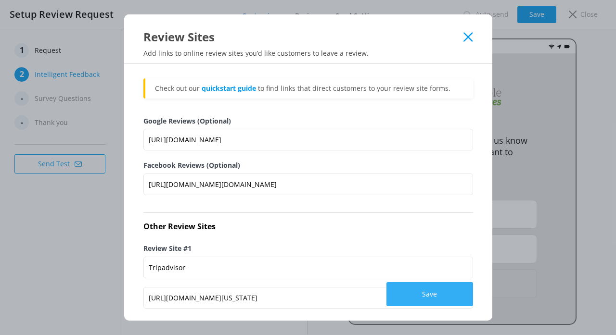
click at [425, 289] on button "Save" at bounding box center [429, 294] width 87 height 24
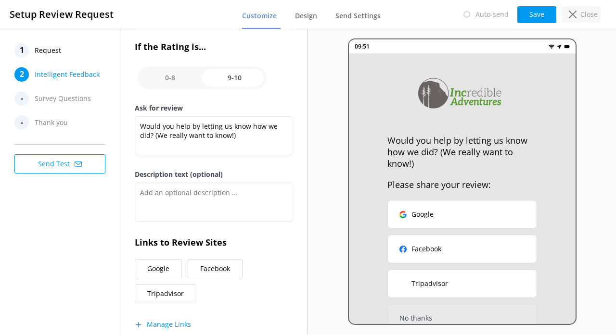
click at [578, 17] on div "Close" at bounding box center [581, 14] width 38 height 16
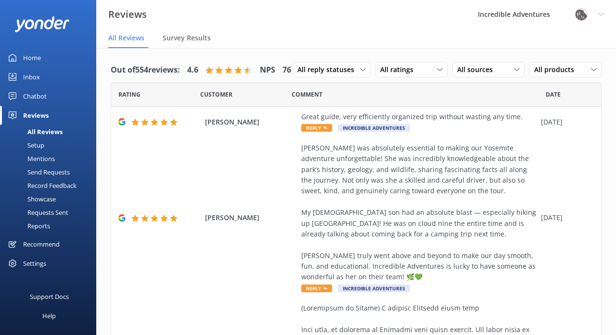
click at [35, 143] on div "Setup" at bounding box center [25, 145] width 38 height 13
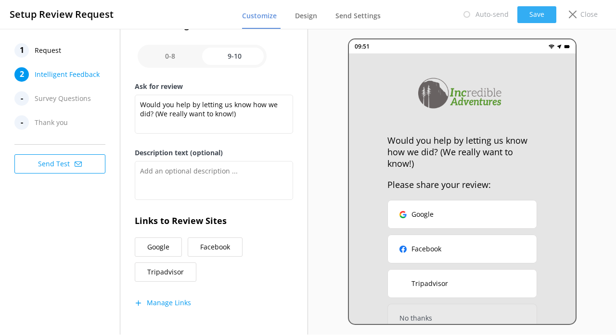
click at [534, 14] on button "Save" at bounding box center [536, 14] width 39 height 17
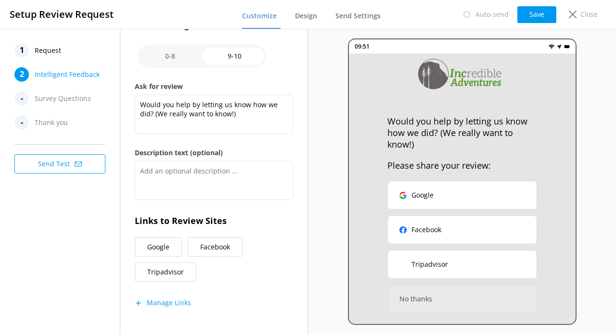
scroll to position [19, 0]
click at [71, 162] on button "Send Test" at bounding box center [59, 163] width 91 height 19
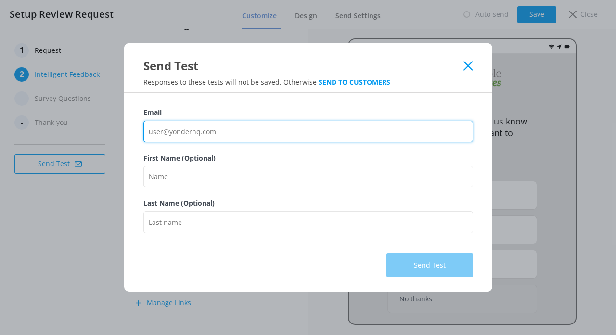
click at [248, 129] on input "Email" at bounding box center [308, 132] width 330 height 22
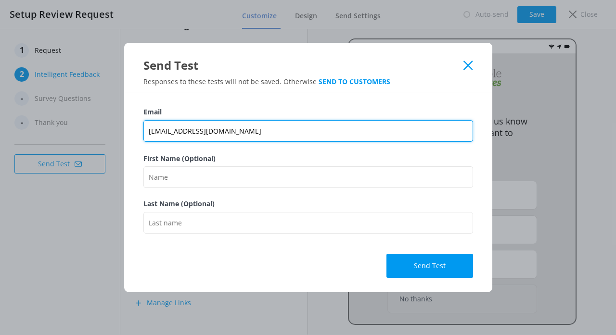
type input "christian@incadventures.com"
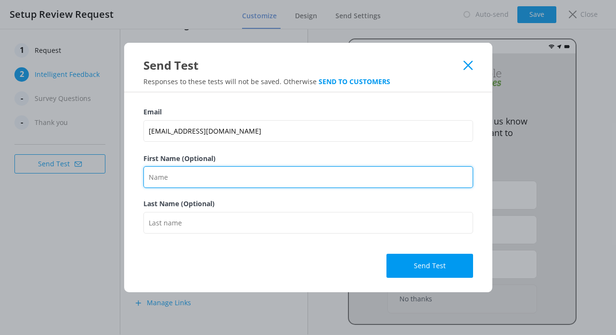
click at [178, 178] on input "First Name (Optional)" at bounding box center [308, 177] width 330 height 22
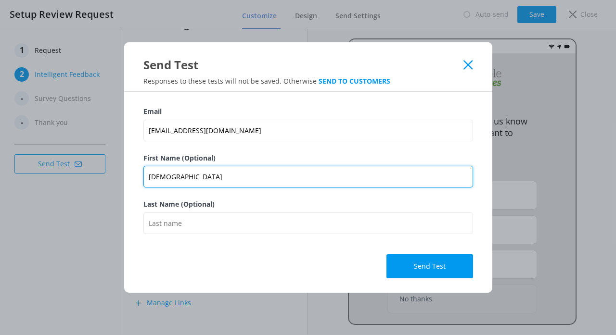
type input "Christian"
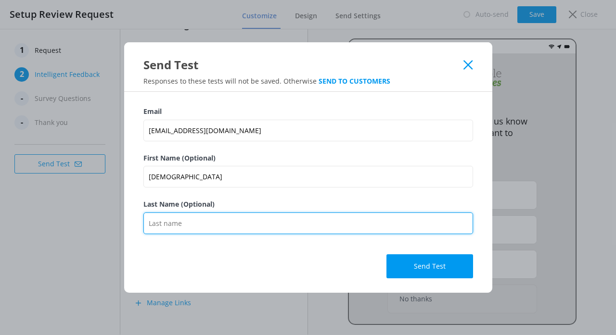
click at [176, 222] on input "Last Name (Optional)" at bounding box center [308, 224] width 330 height 22
type input "Tong"
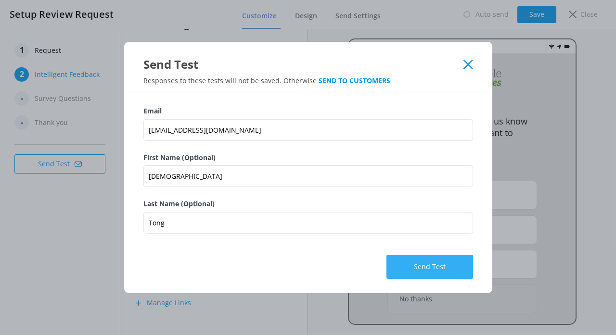
click at [397, 260] on button "Send Test" at bounding box center [429, 267] width 87 height 24
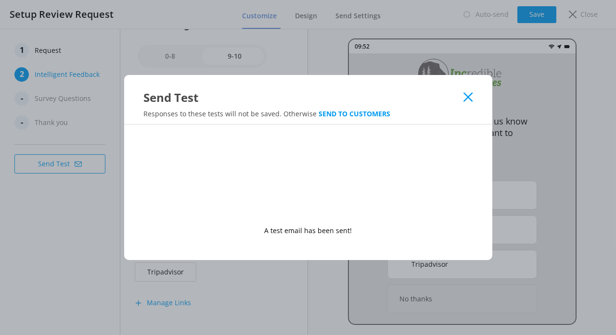
click at [467, 96] on use at bounding box center [467, 97] width 9 height 9
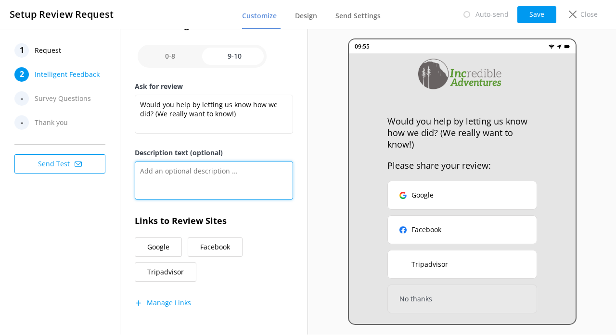
click at [176, 178] on textarea "Description text (optional)" at bounding box center [214, 180] width 158 height 39
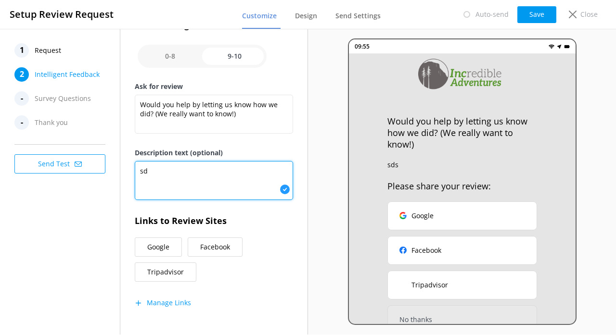
type textarea "s"
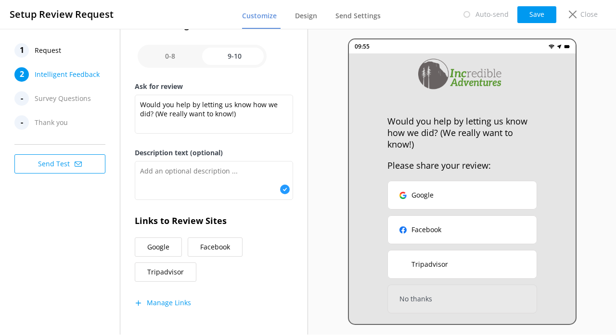
click at [326, 192] on div "09:55 Would you help by letting us know how we did? (We really want to know!) P…" at bounding box center [462, 182] width 308 height 306
click at [544, 13] on button "Save" at bounding box center [536, 14] width 39 height 17
click at [578, 12] on div "Close" at bounding box center [581, 14] width 38 height 16
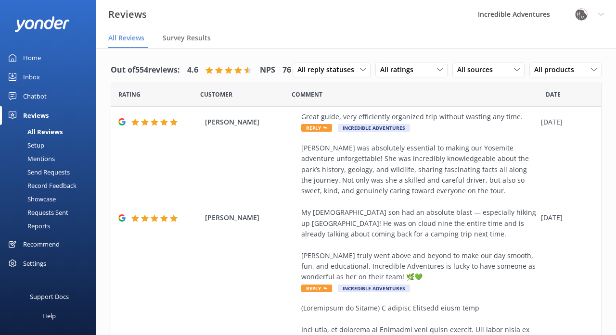
click at [32, 144] on div "Setup" at bounding box center [25, 145] width 38 height 13
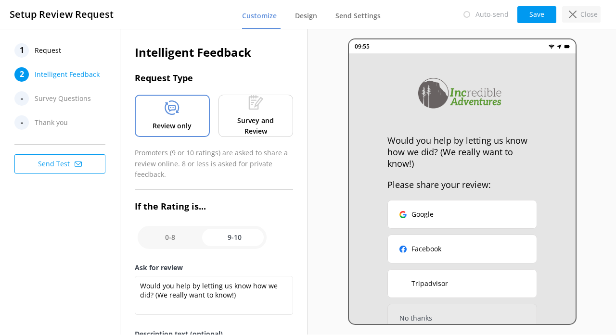
click at [588, 14] on p "Close" at bounding box center [588, 14] width 17 height 11
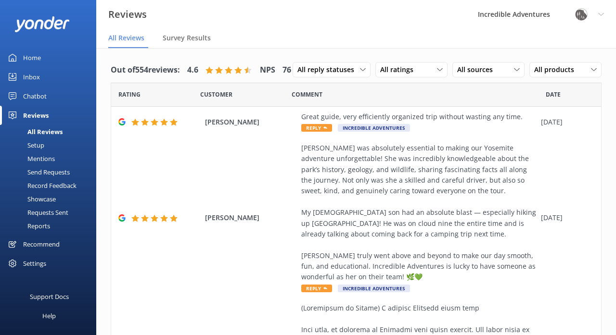
click at [36, 158] on div "Mentions" at bounding box center [30, 158] width 49 height 13
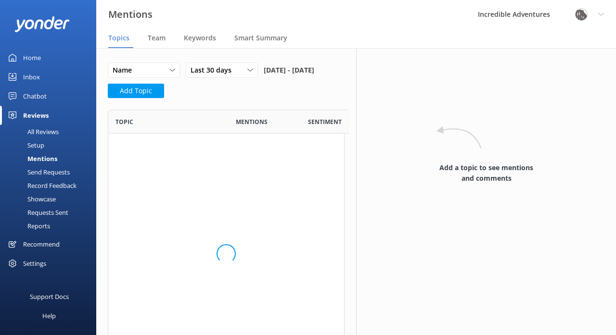
scroll to position [265, 237]
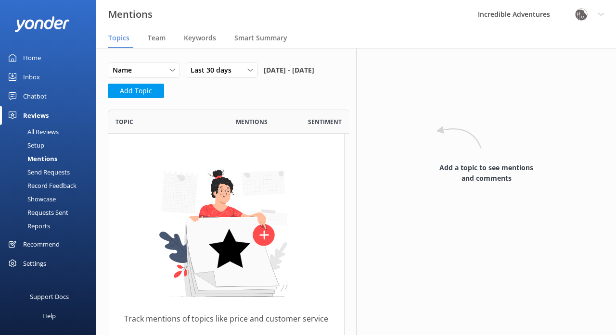
click at [37, 170] on div "Send Requests" at bounding box center [38, 172] width 64 height 13
